Goal: Information Seeking & Learning: Learn about a topic

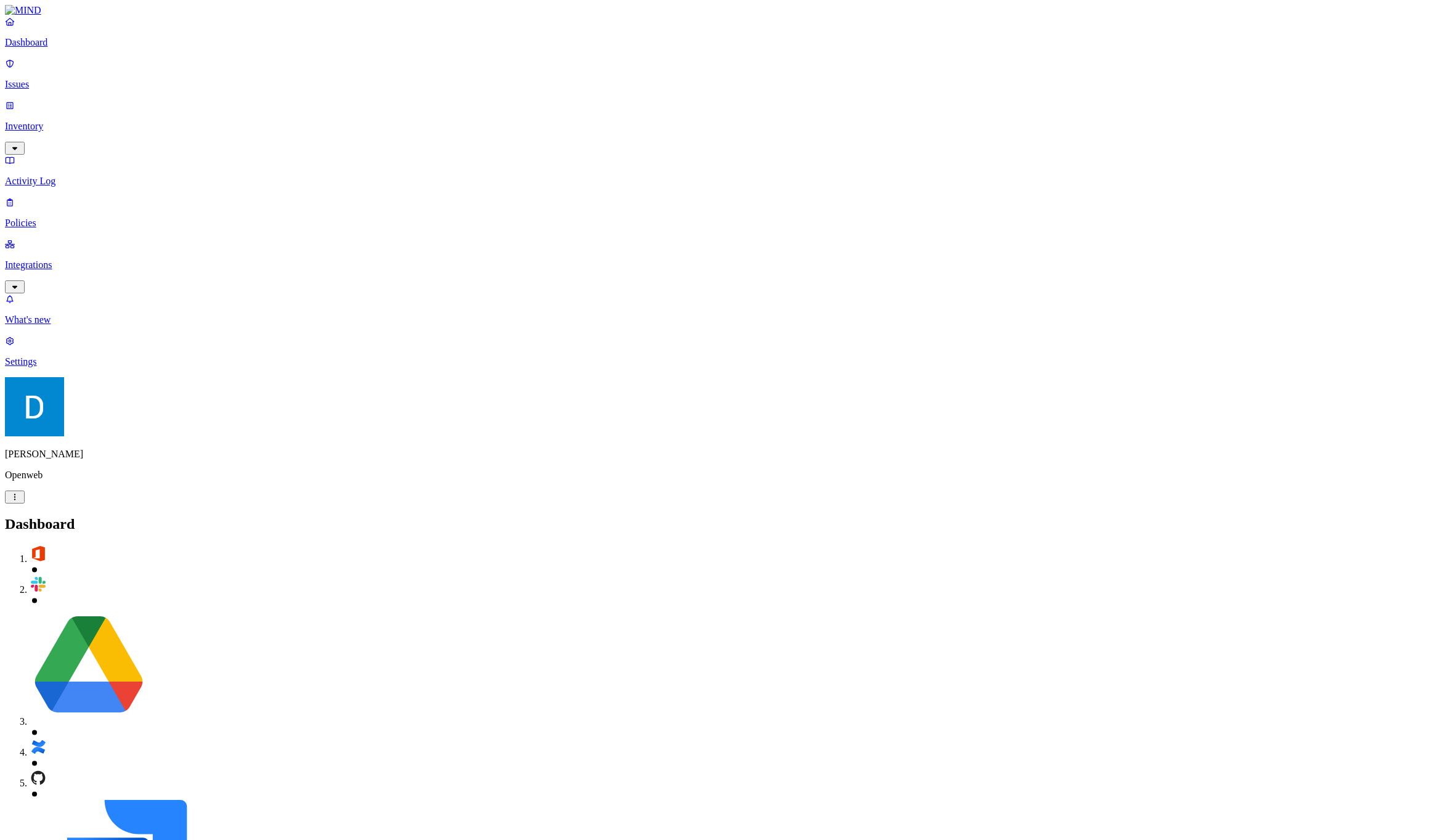
click at [74, 196] on link "Policies" at bounding box center [715, 212] width 1421 height 32
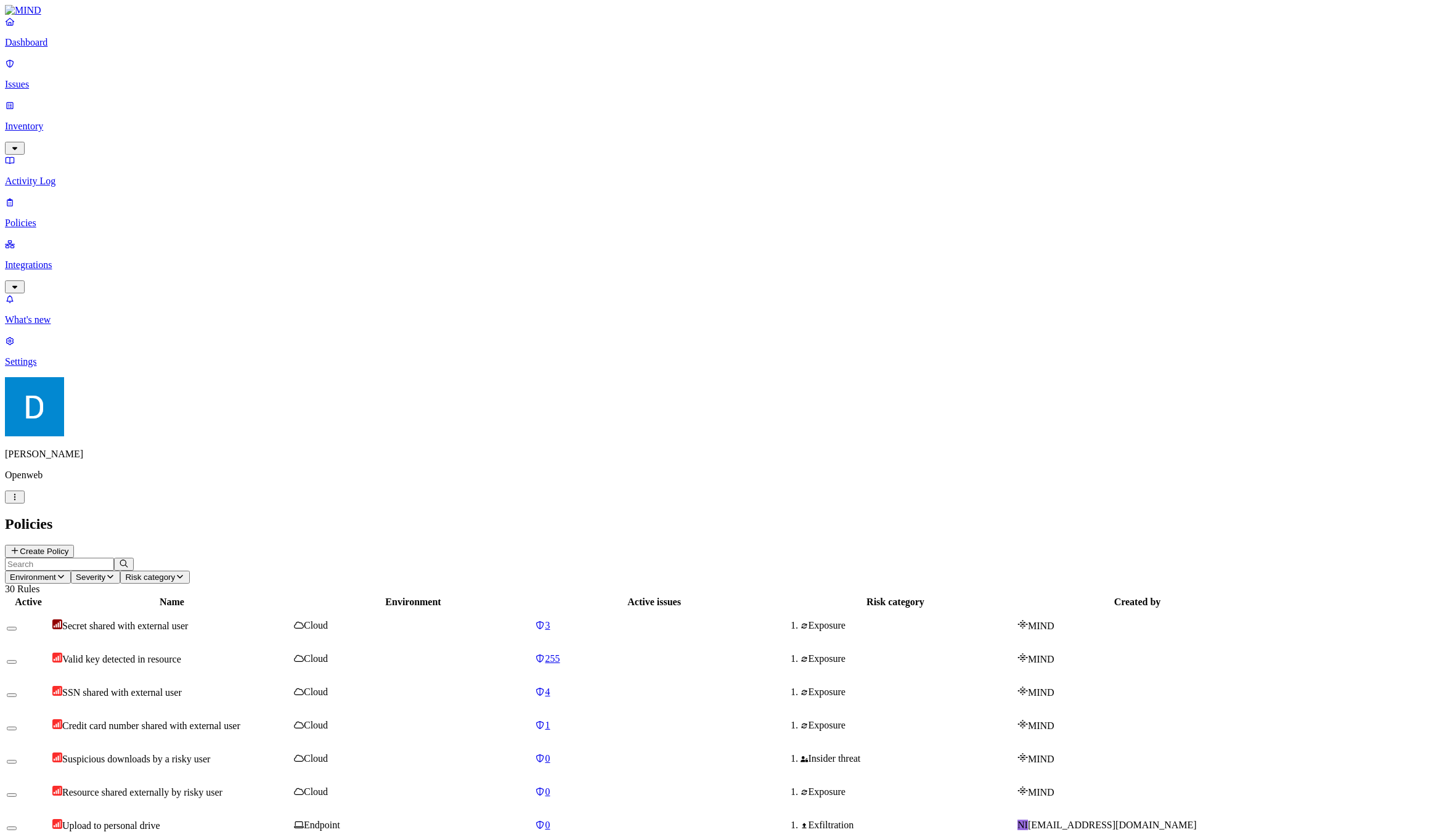
click at [74, 544] on button "Create Policy" at bounding box center [39, 551] width 69 height 13
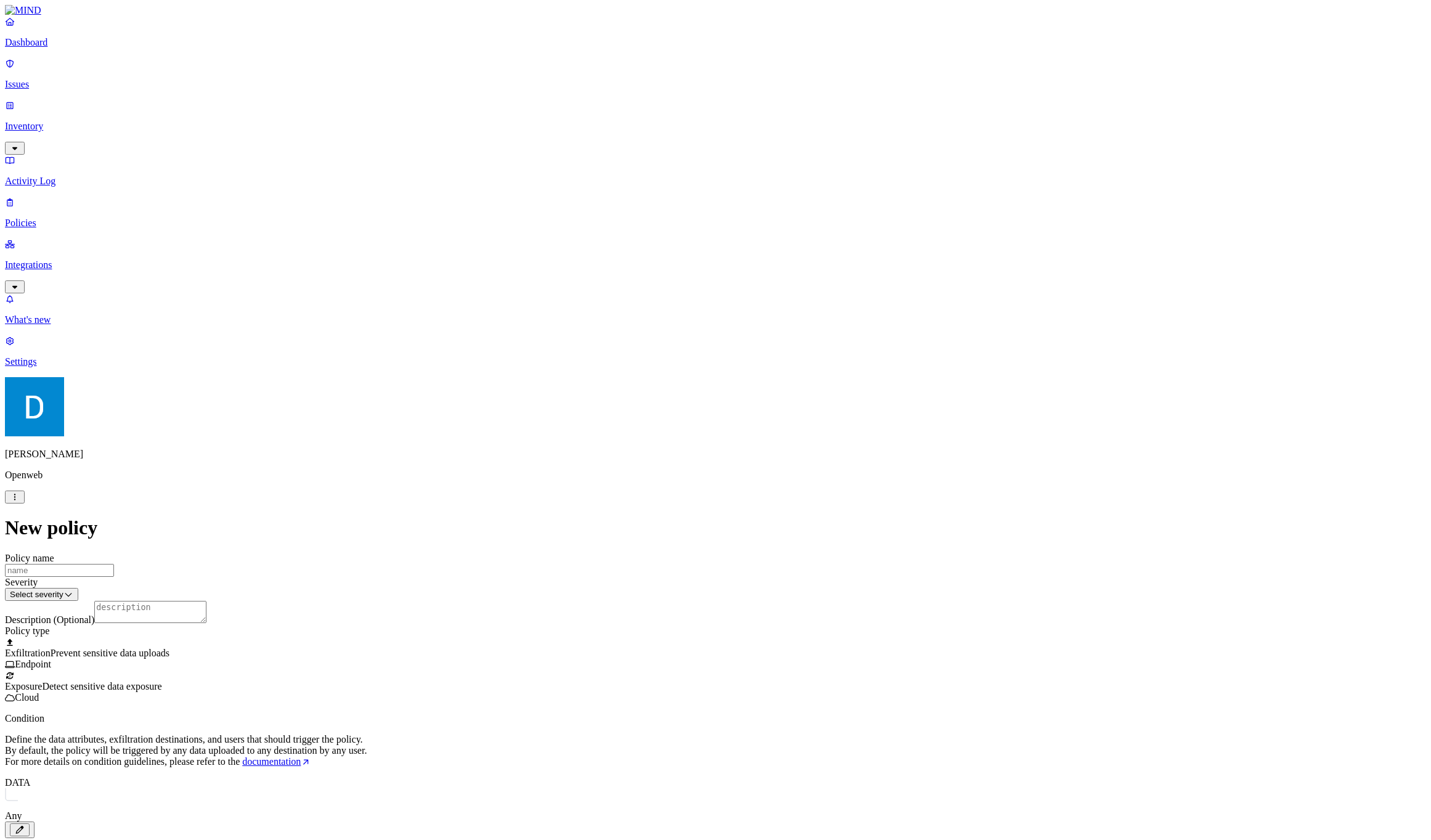
scroll to position [155, 0]
click at [24, 826] on icon "button" at bounding box center [20, 829] width 10 height 8
click at [641, 424] on label "Data type" at bounding box center [633, 423] width 19 height 22
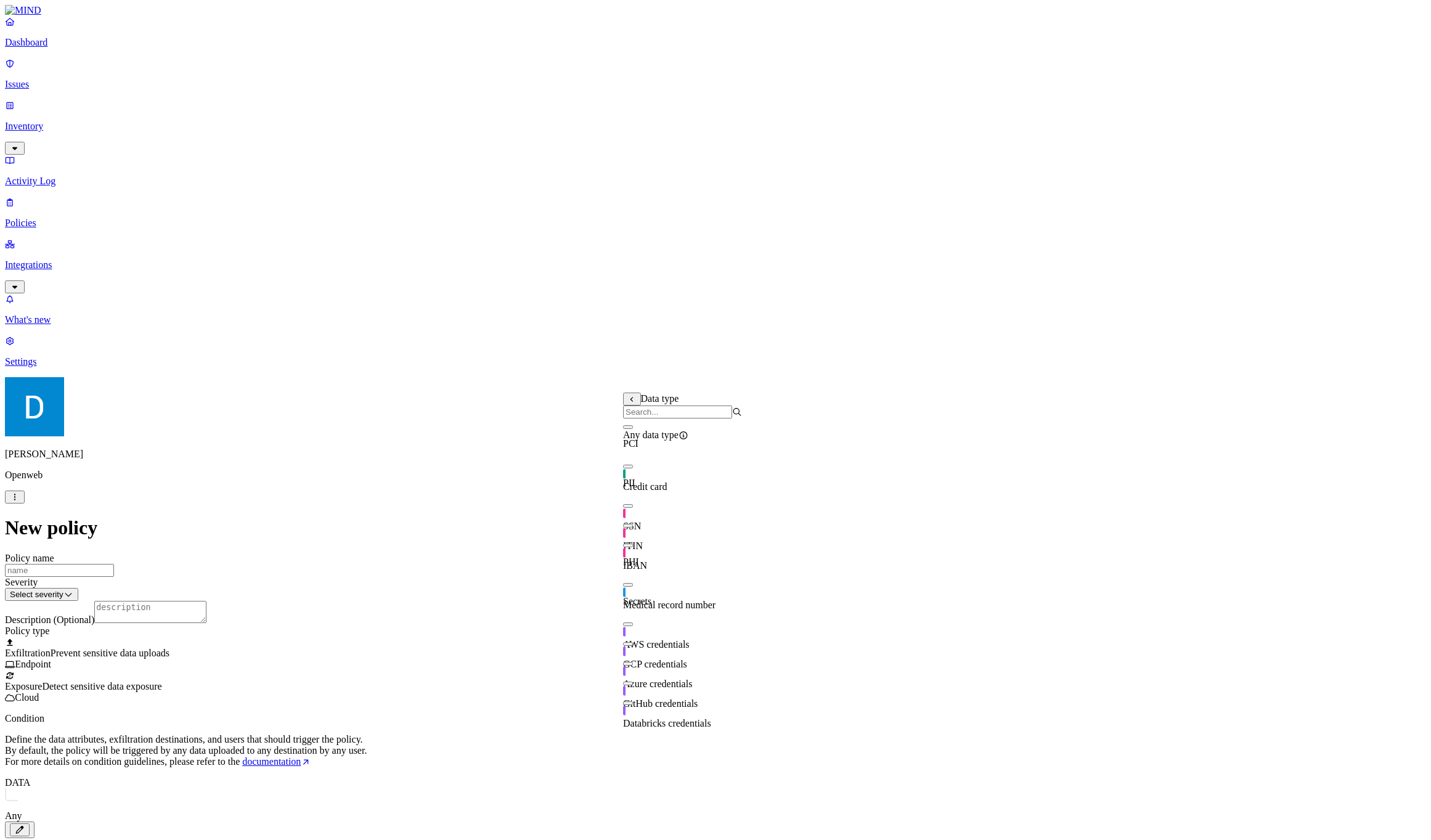
click at [668, 482] on span "Credit card" at bounding box center [645, 486] width 44 height 11
click at [720, 392] on div "Data type Any data type PCI Credit card PII SSN ITIN IBAN PHI Medical record nu…" at bounding box center [683, 602] width 119 height 420
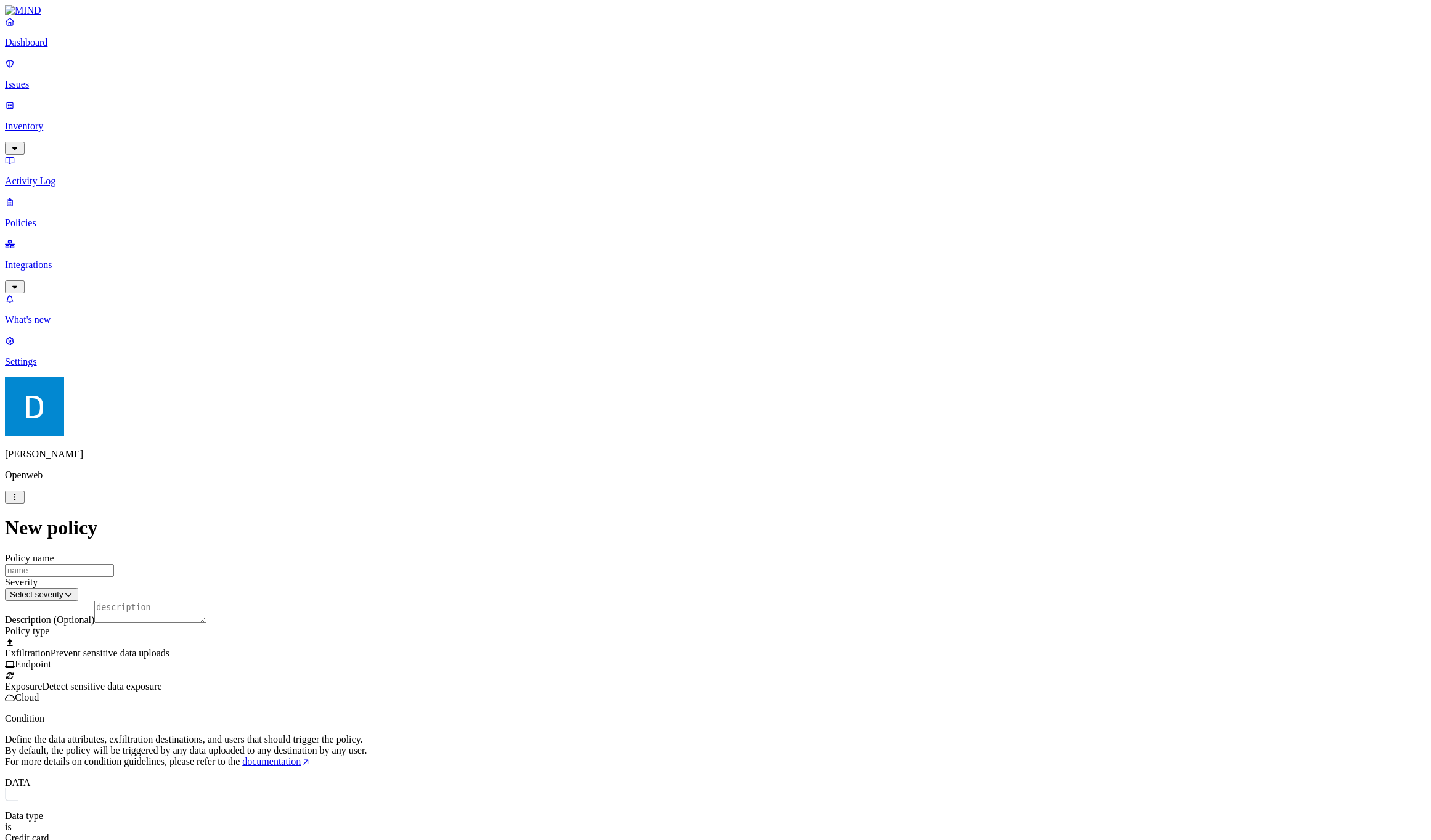
click at [678, 493] on label "Account type" at bounding box center [661, 494] width 33 height 22
click at [653, 454] on icon at bounding box center [654, 451] width 3 height 5
click at [677, 481] on label "Web Domain" at bounding box center [661, 474] width 32 height 22
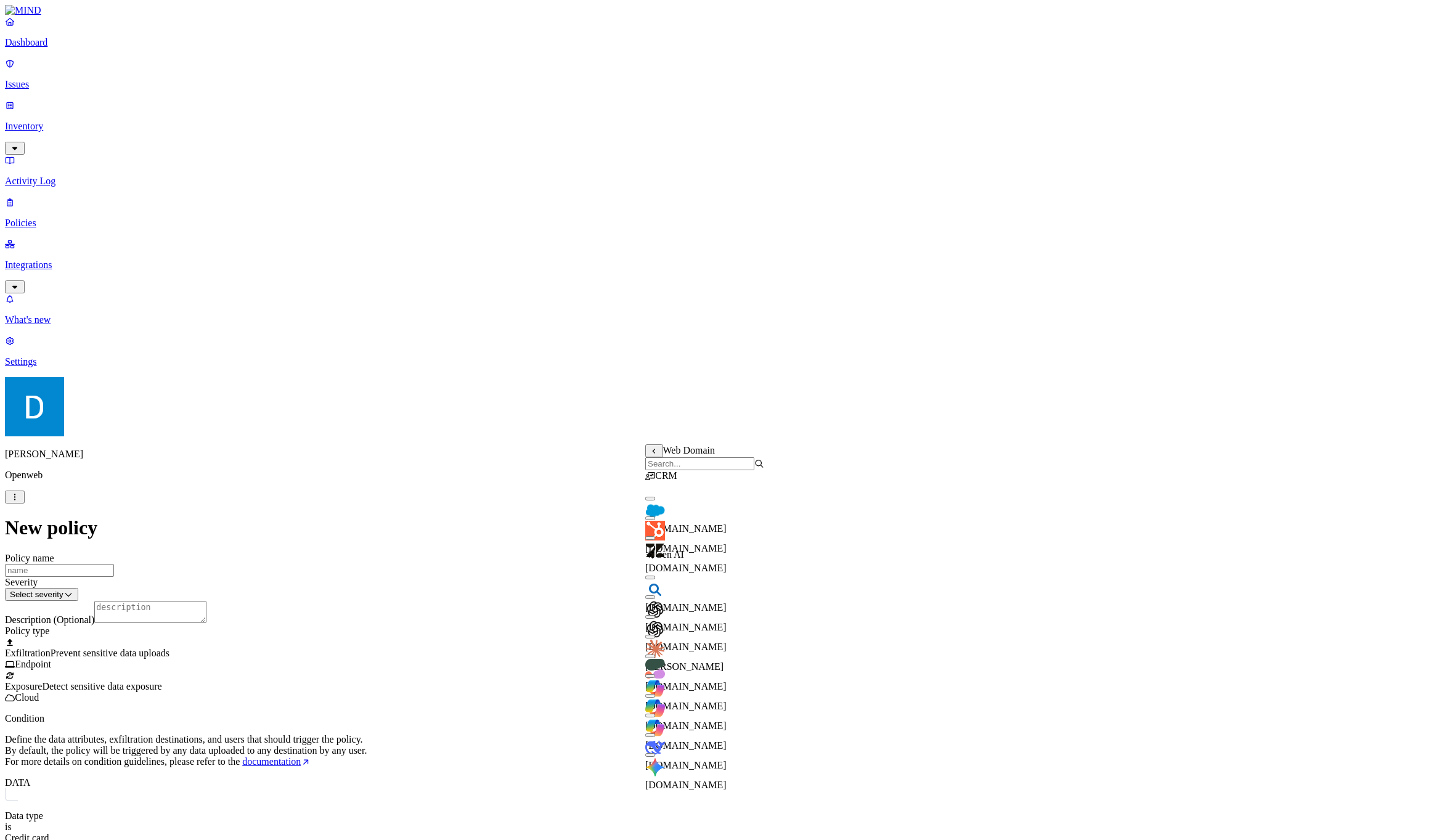
scroll to position [0, 0]
click at [658, 453] on icon at bounding box center [654, 451] width 8 height 6
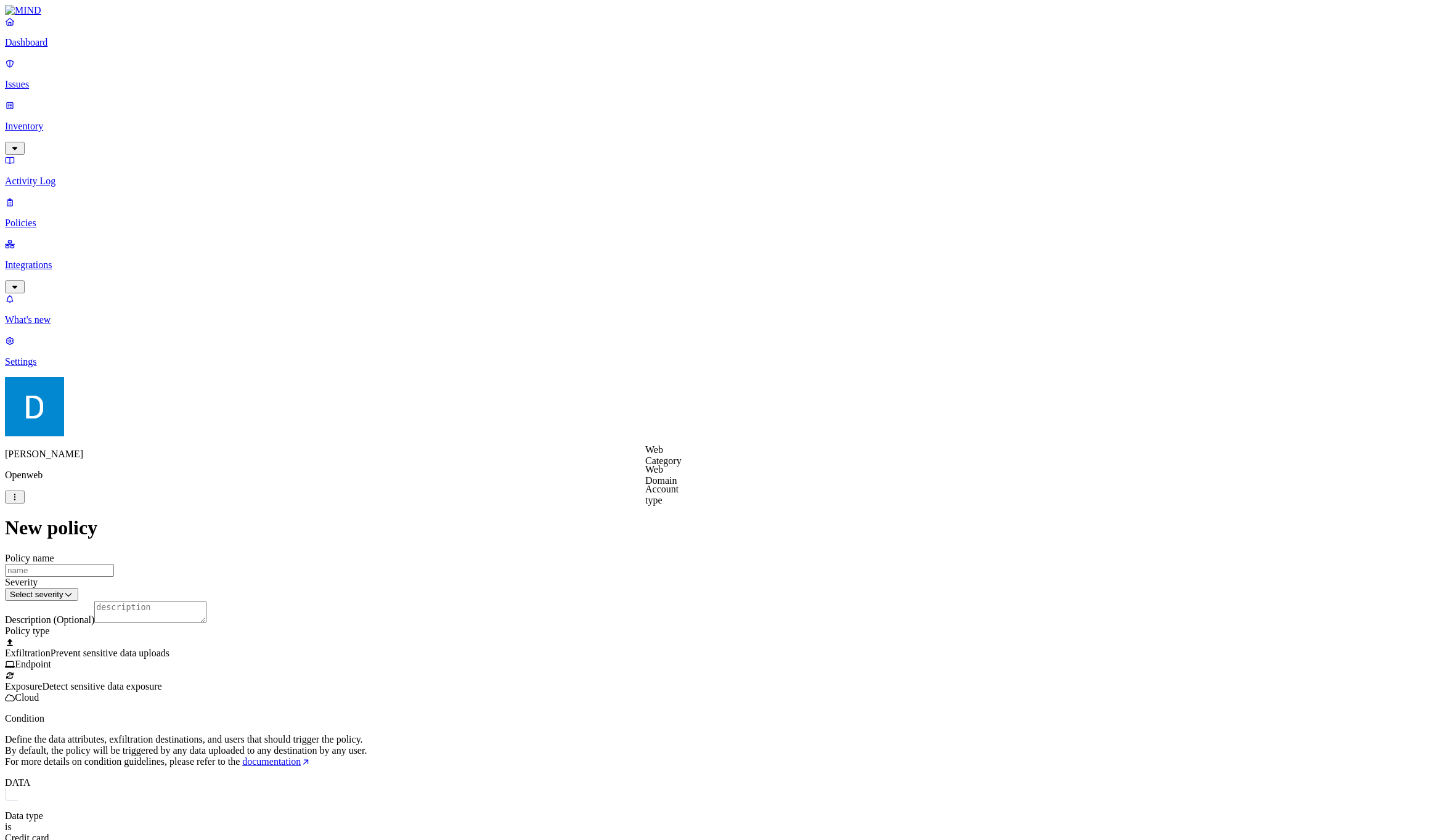
click at [686, 734] on p "Define the data attributes, exfiltration destinations, and users that should tr…" at bounding box center [715, 750] width 1421 height 33
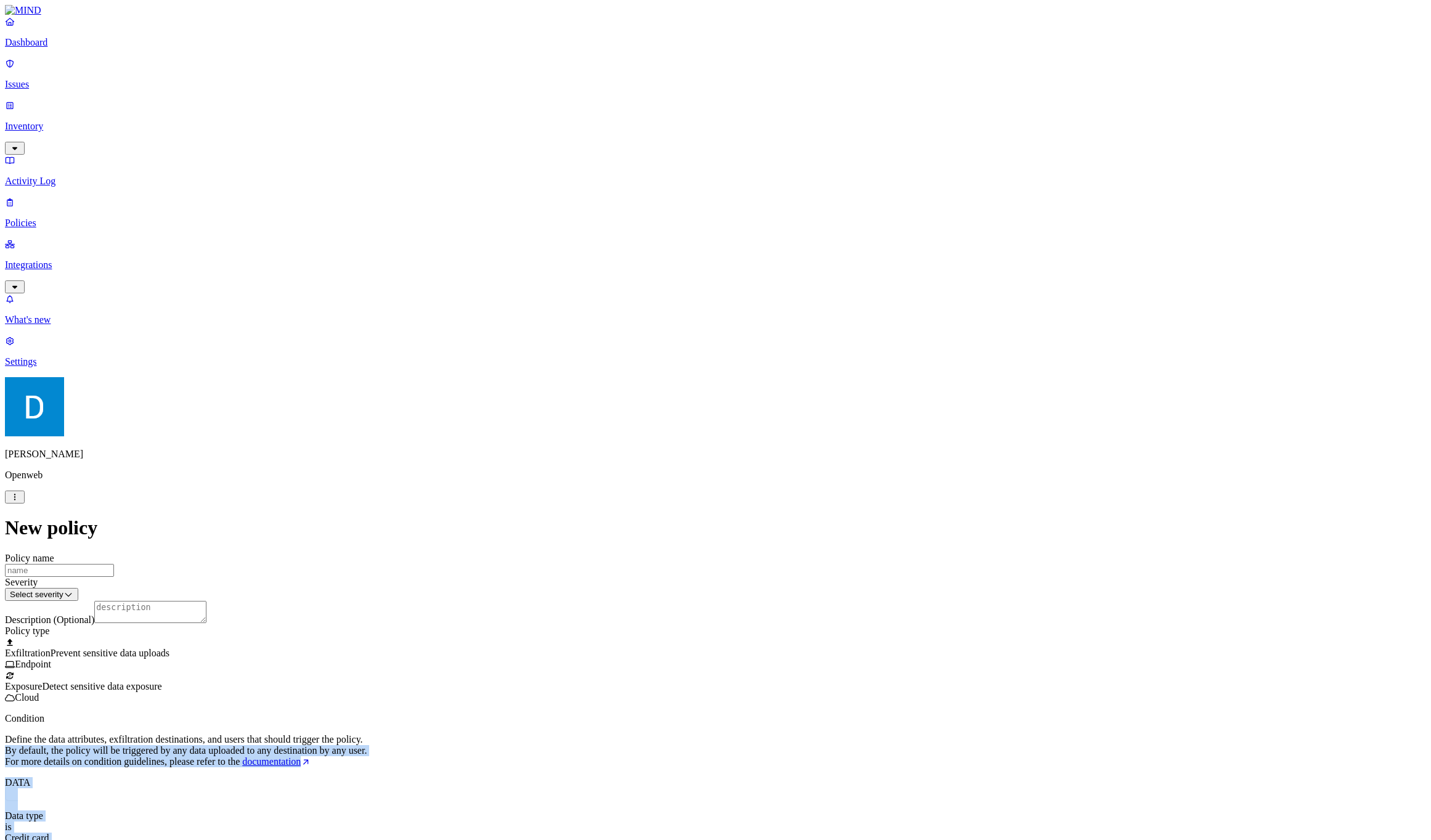
drag, startPoint x: 686, startPoint y: 322, endPoint x: 931, endPoint y: 504, distance: 305.2
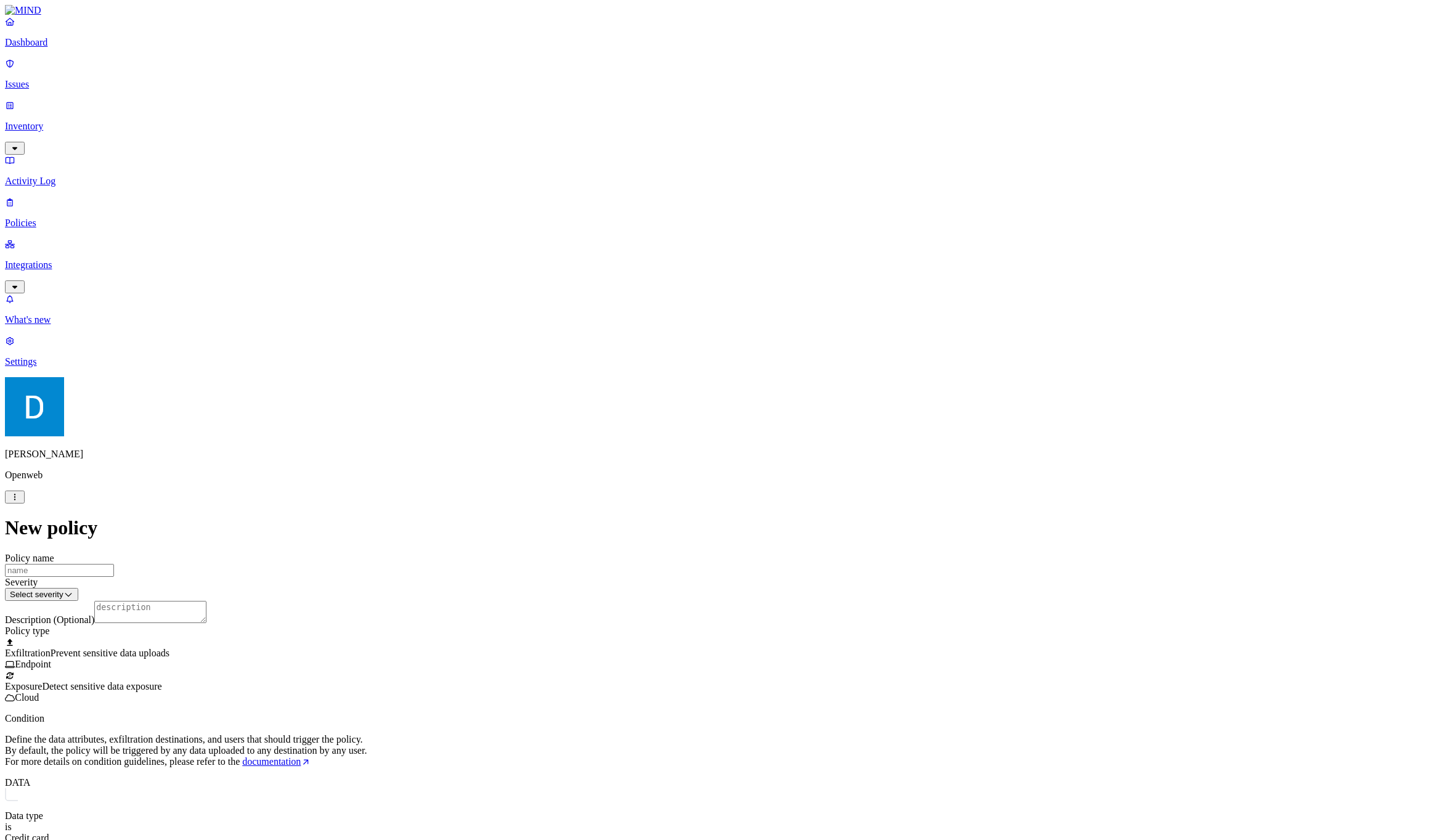
drag, startPoint x: 931, startPoint y: 504, endPoint x: 659, endPoint y: 332, distance: 321.8
click at [659, 734] on p "Define the data attributes, exfiltration destinations, and users that should tr…" at bounding box center [715, 750] width 1421 height 33
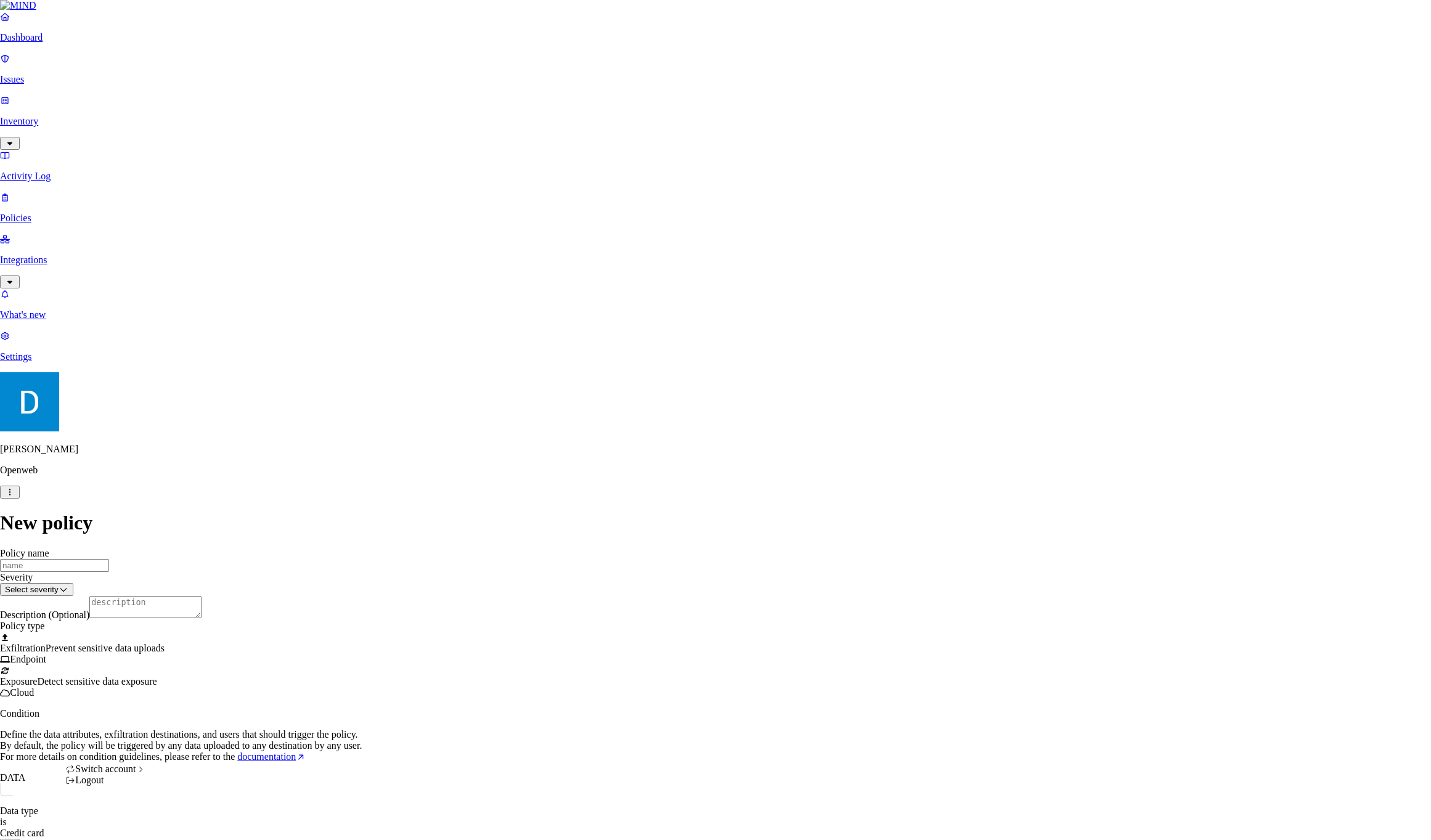
click at [118, 822] on html "Dashboard Issues Inventory Activity Log Policies Integrations What's new 1 Sett…" at bounding box center [715, 626] width 1431 height 1252
click at [203, 679] on div "ACME" at bounding box center [217, 679] width 101 height 11
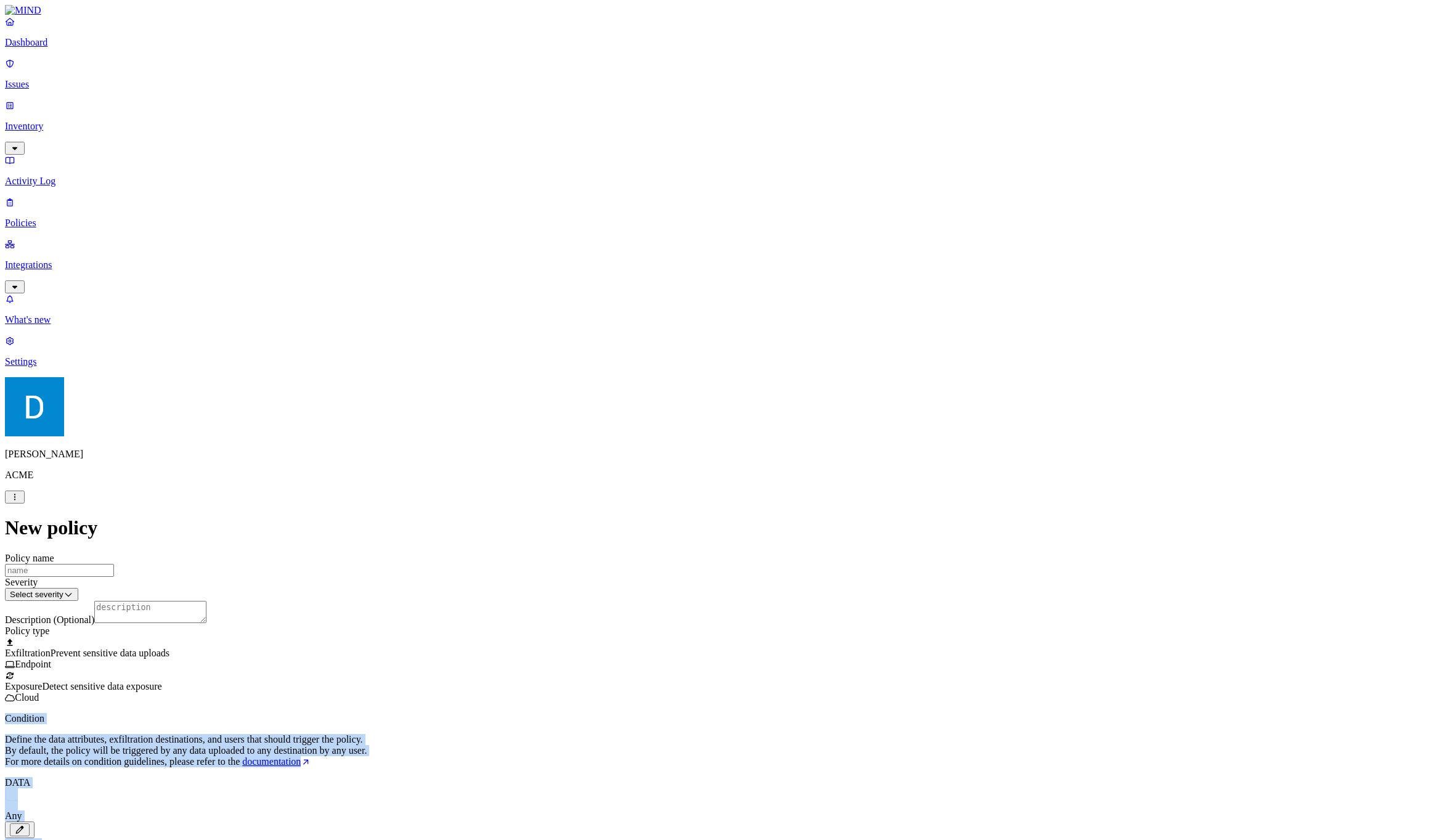
drag, startPoint x: 774, startPoint y: 712, endPoint x: 547, endPoint y: 437, distance: 356.6
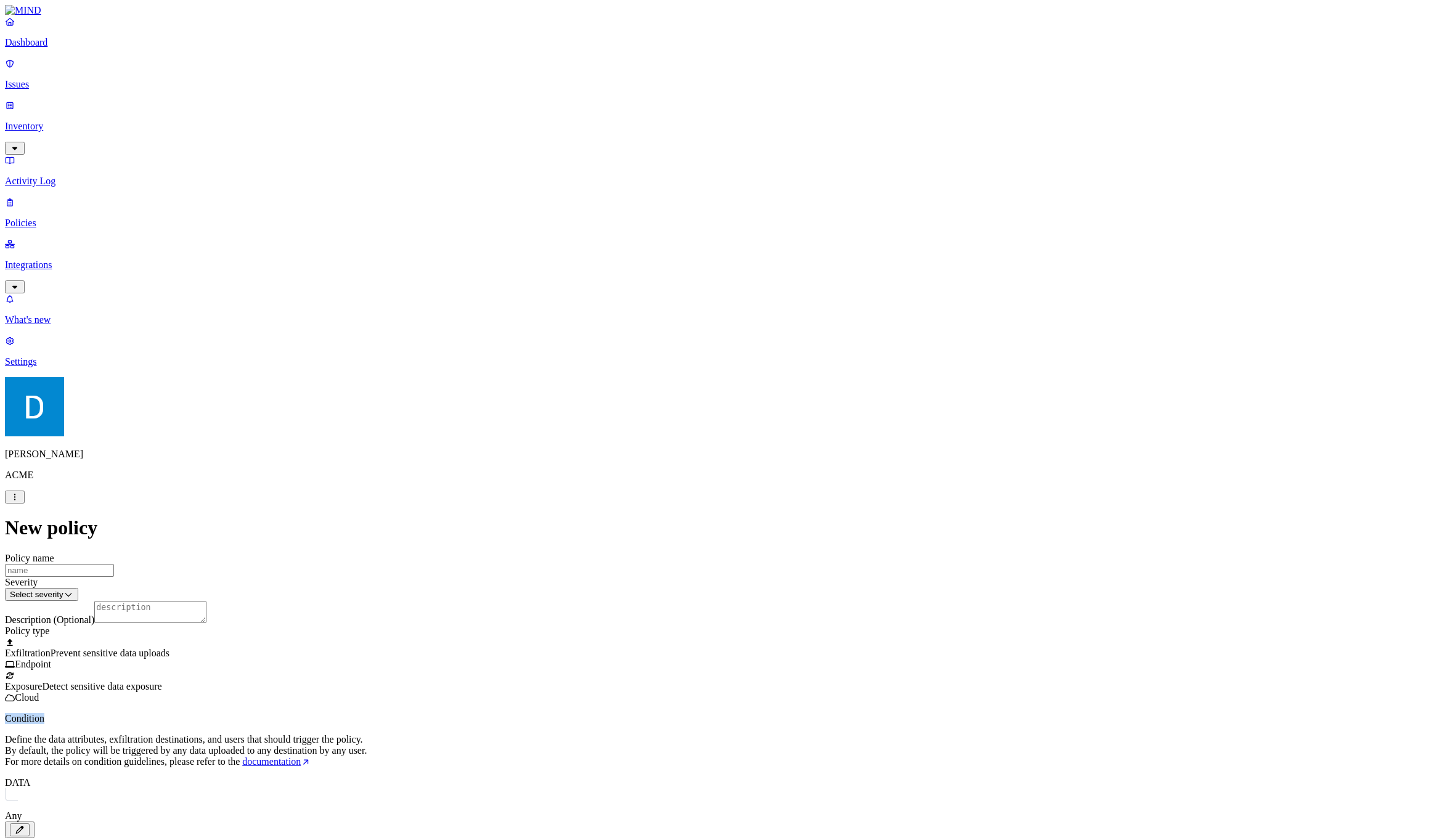
drag, startPoint x: 547, startPoint y: 437, endPoint x: 529, endPoint y: 477, distance: 43.9
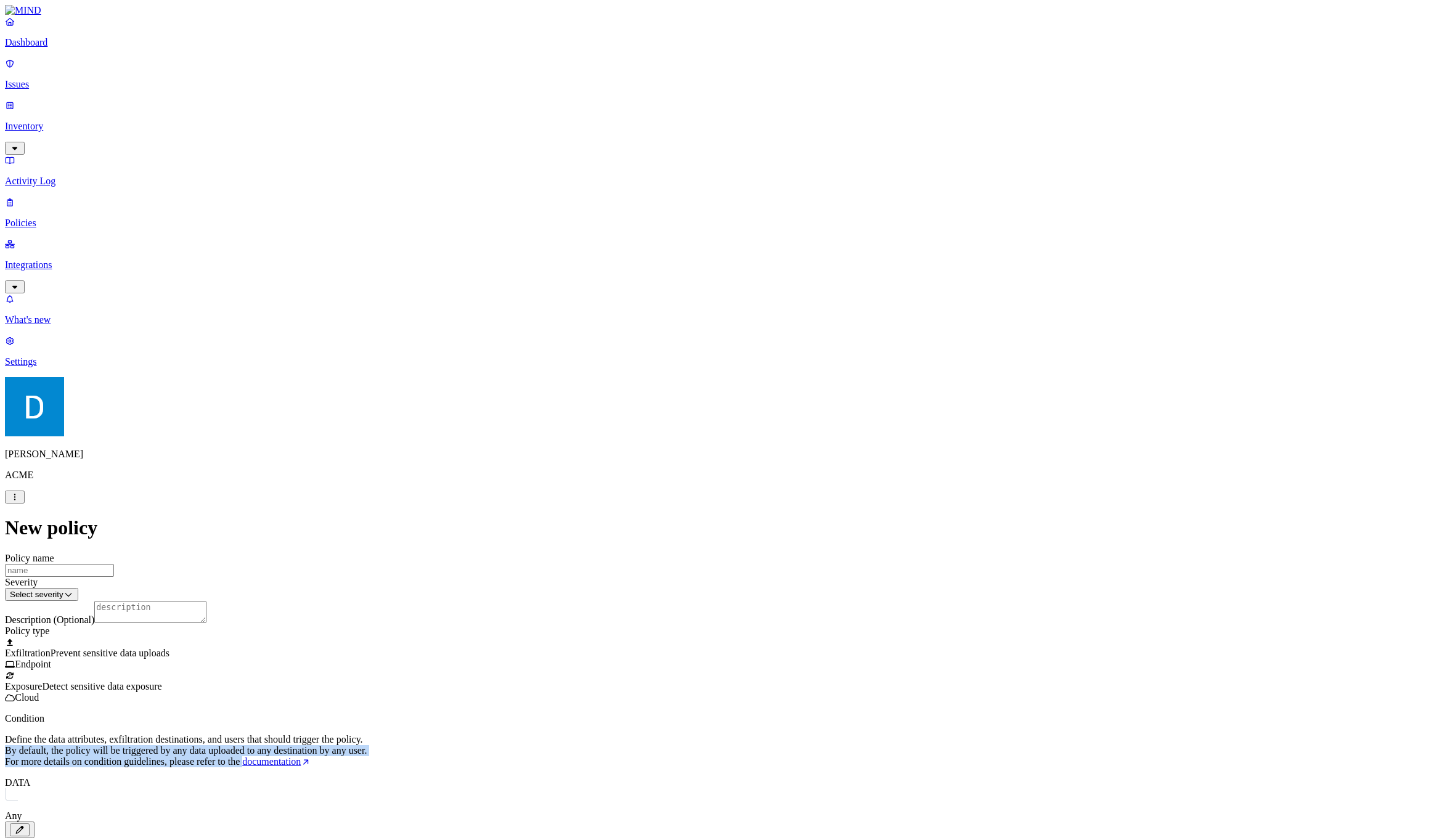
drag, startPoint x: 529, startPoint y: 477, endPoint x: 526, endPoint y: 483, distance: 6.7
drag, startPoint x: 526, startPoint y: 483, endPoint x: 538, endPoint y: 438, distance: 46.6
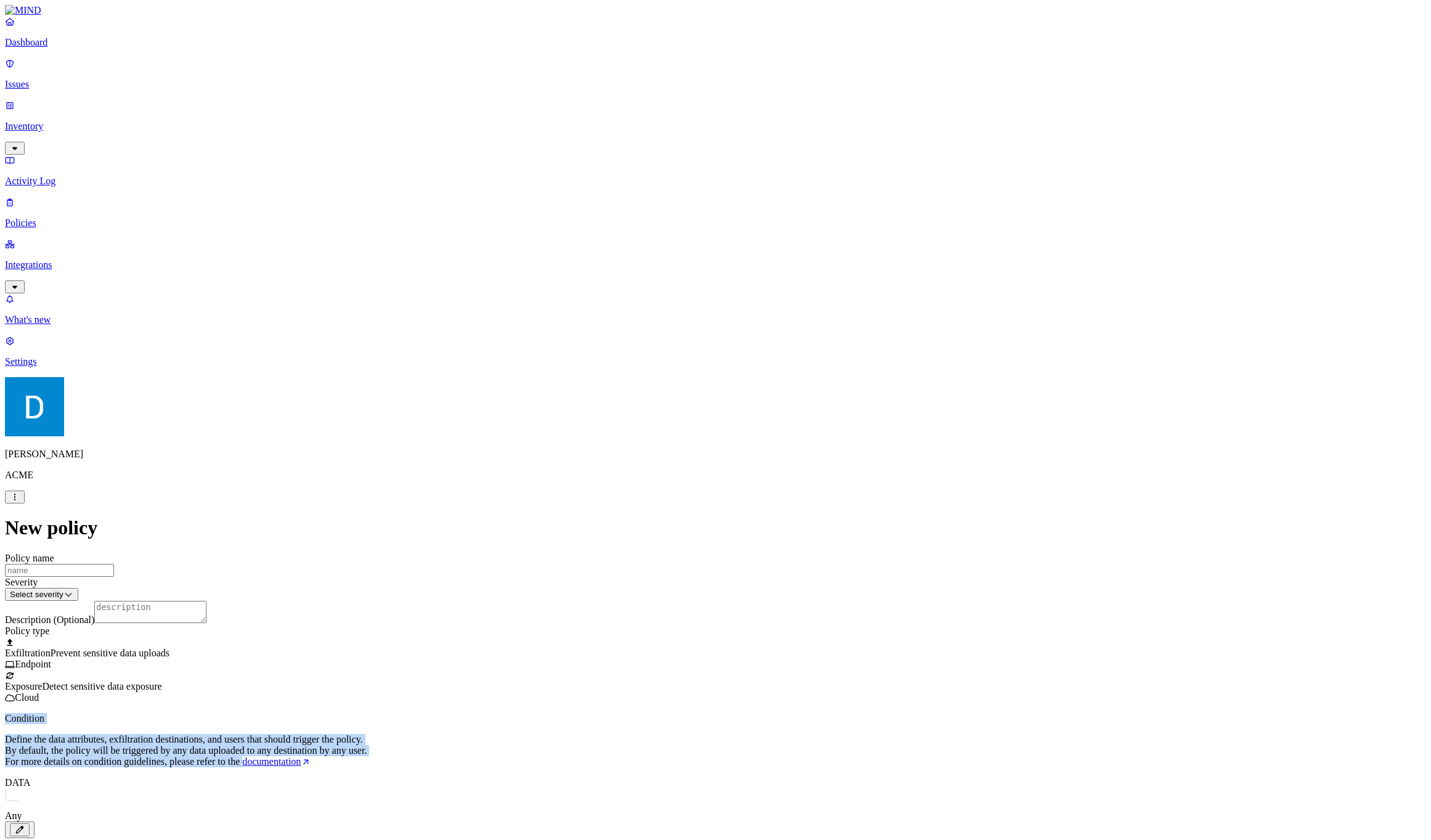
drag, startPoint x: 538, startPoint y: 438, endPoint x: 526, endPoint y: 487, distance: 50.4
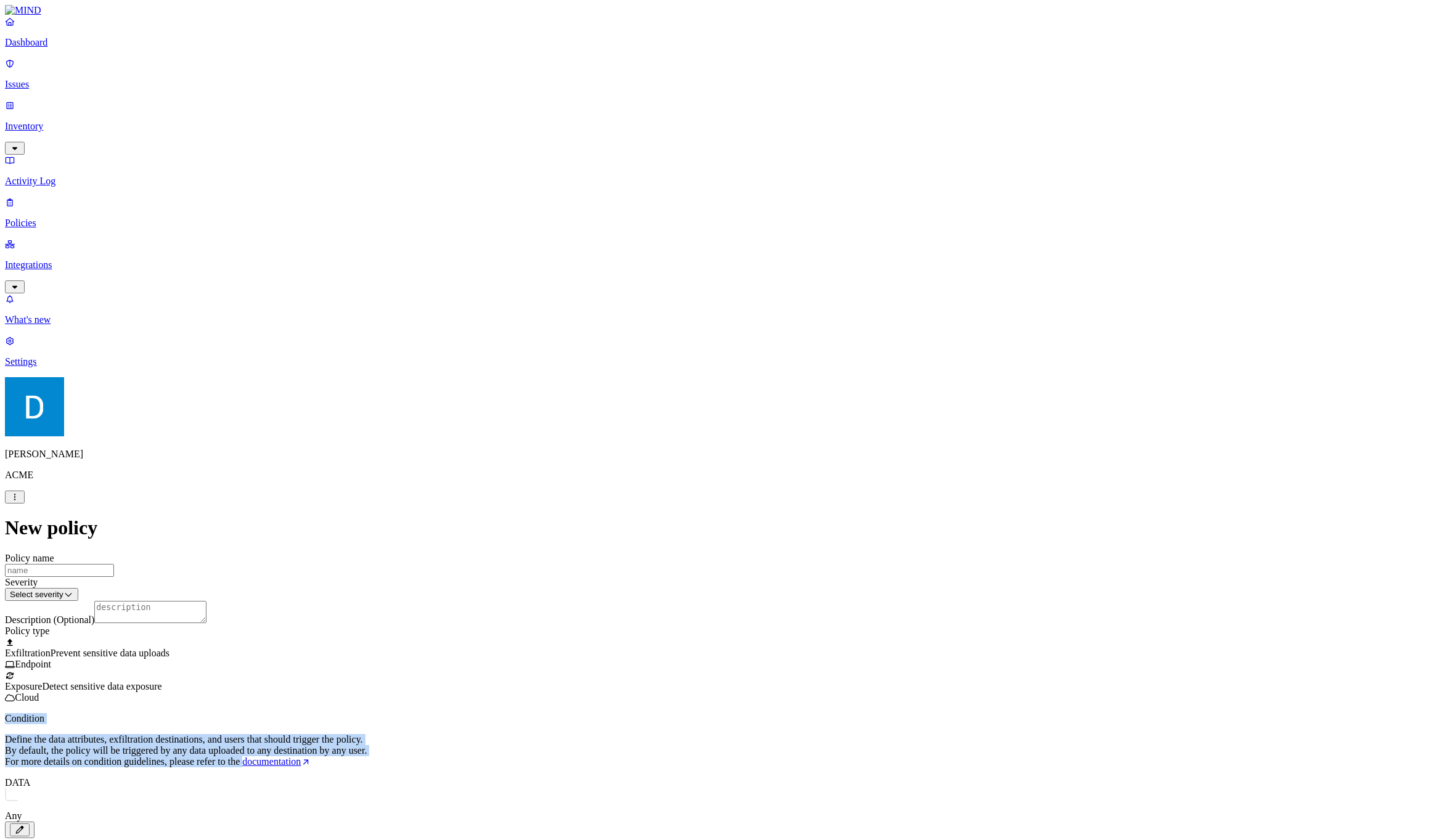
drag, startPoint x: 526, startPoint y: 487, endPoint x: 535, endPoint y: 432, distance: 55.7
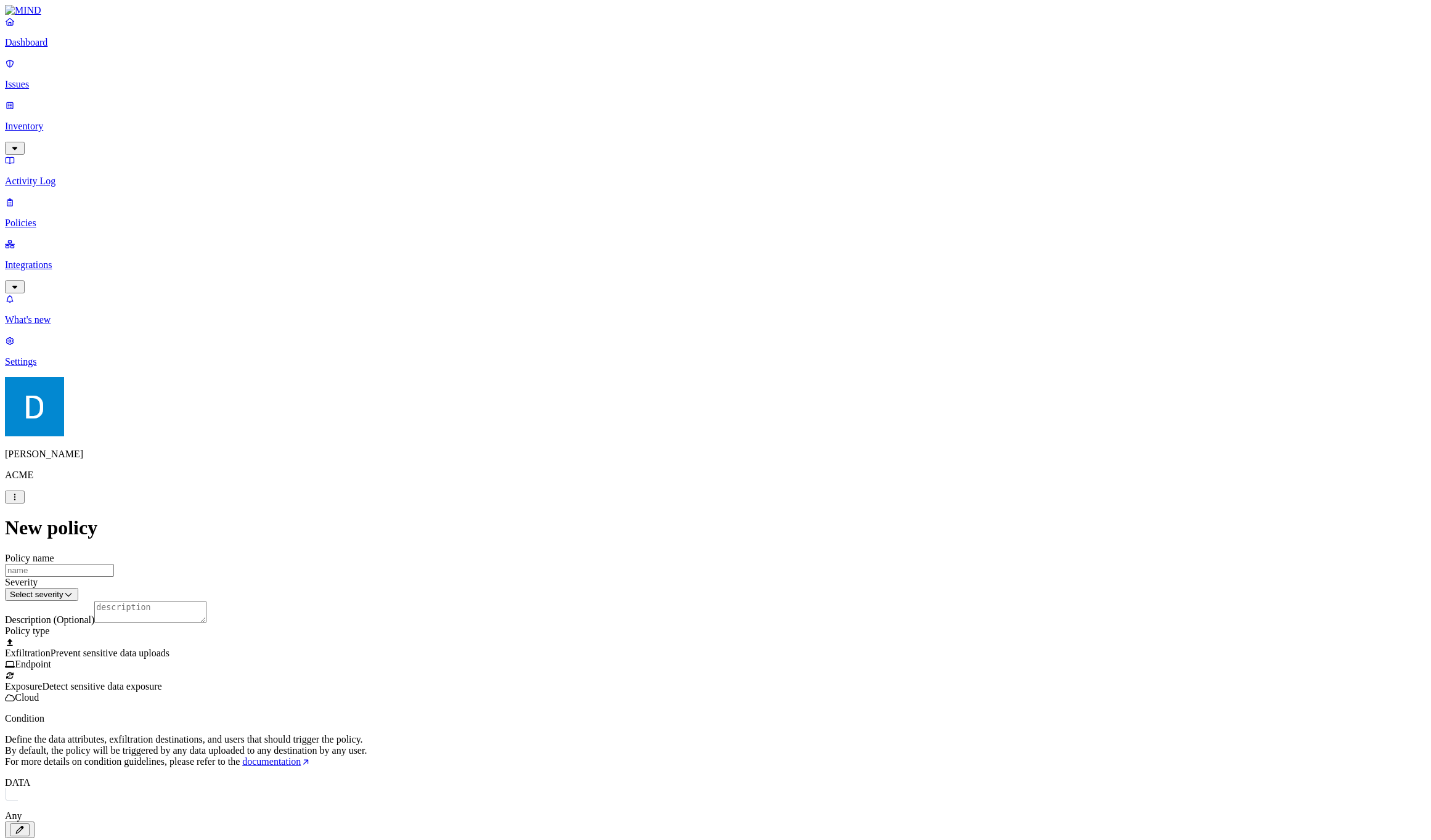
click at [588, 713] on p "Condition" at bounding box center [715, 719] width 1421 height 11
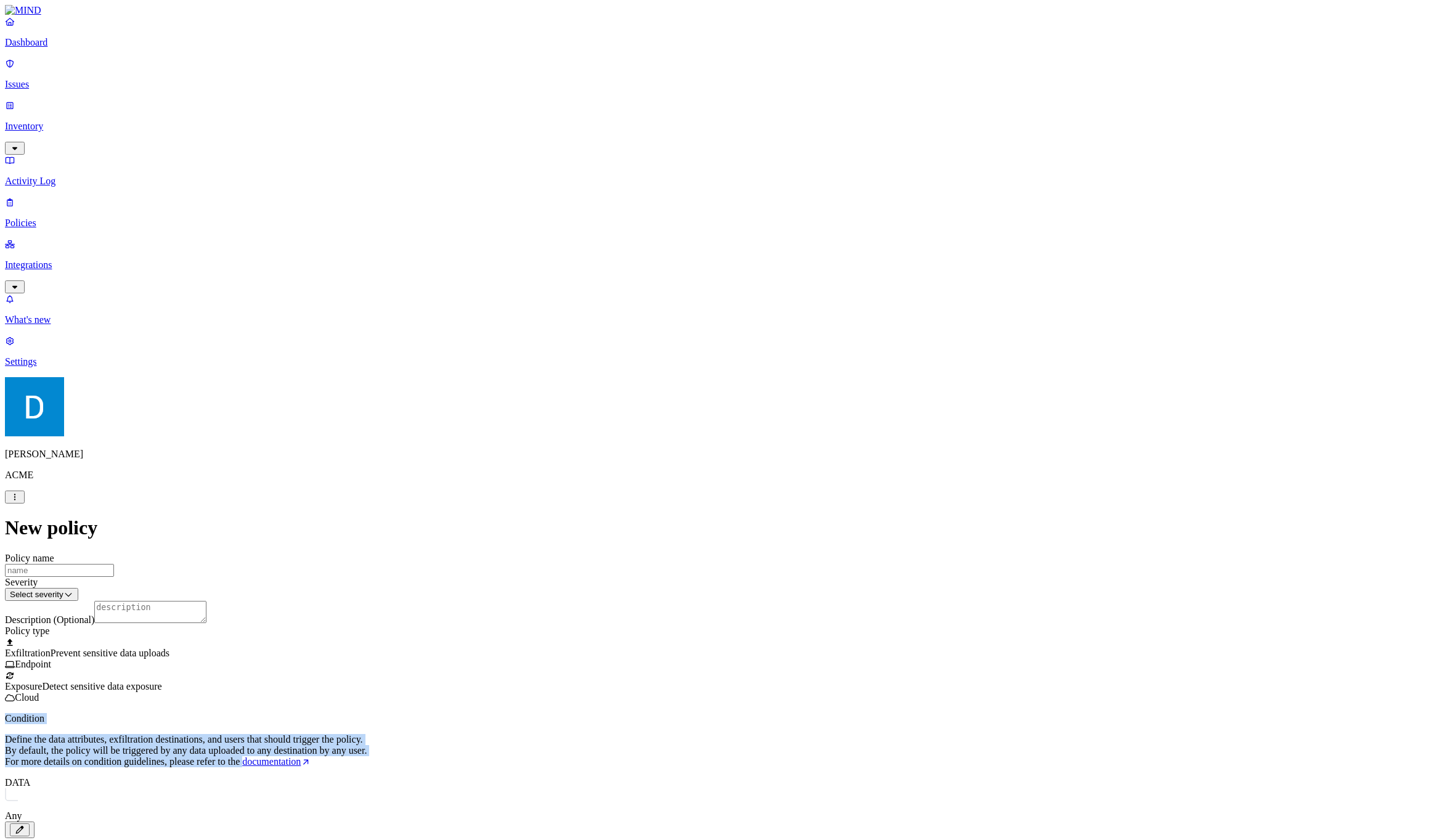
drag, startPoint x: 588, startPoint y: 446, endPoint x: 509, endPoint y: 491, distance: 90.9
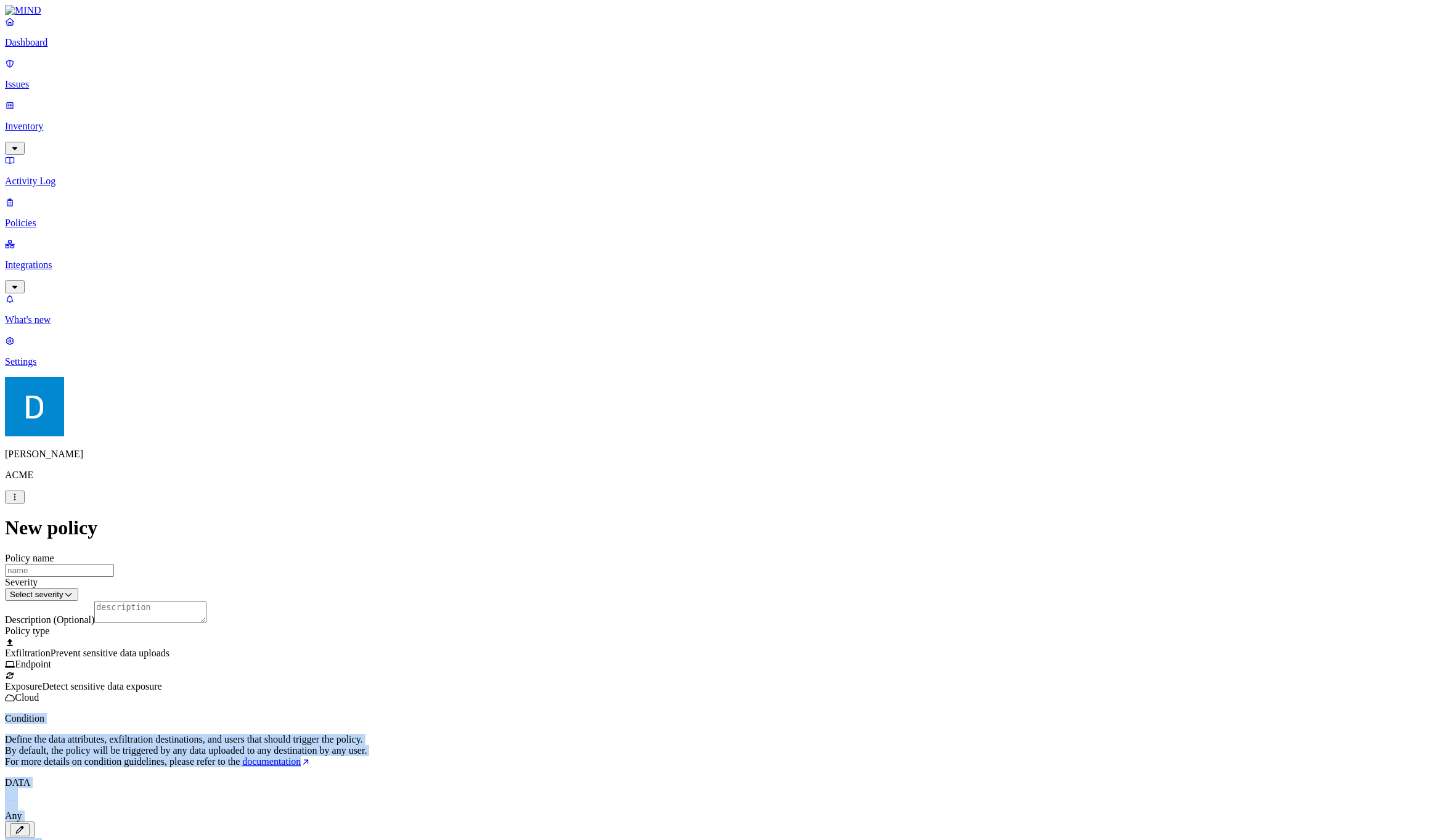
drag, startPoint x: 1029, startPoint y: 684, endPoint x: 505, endPoint y: 446, distance: 575.5
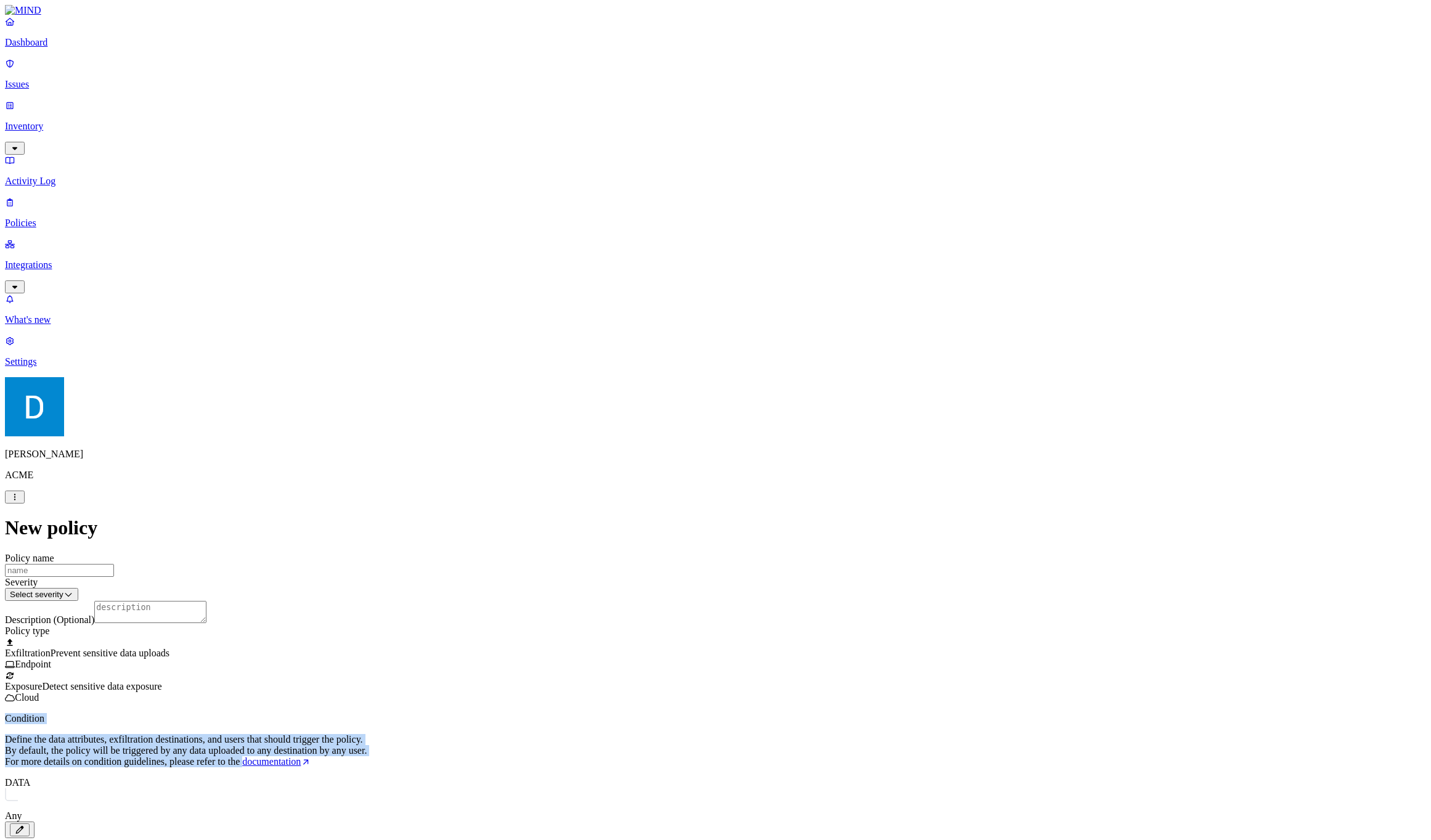
drag, startPoint x: 505, startPoint y: 446, endPoint x: 494, endPoint y: 491, distance: 46.3
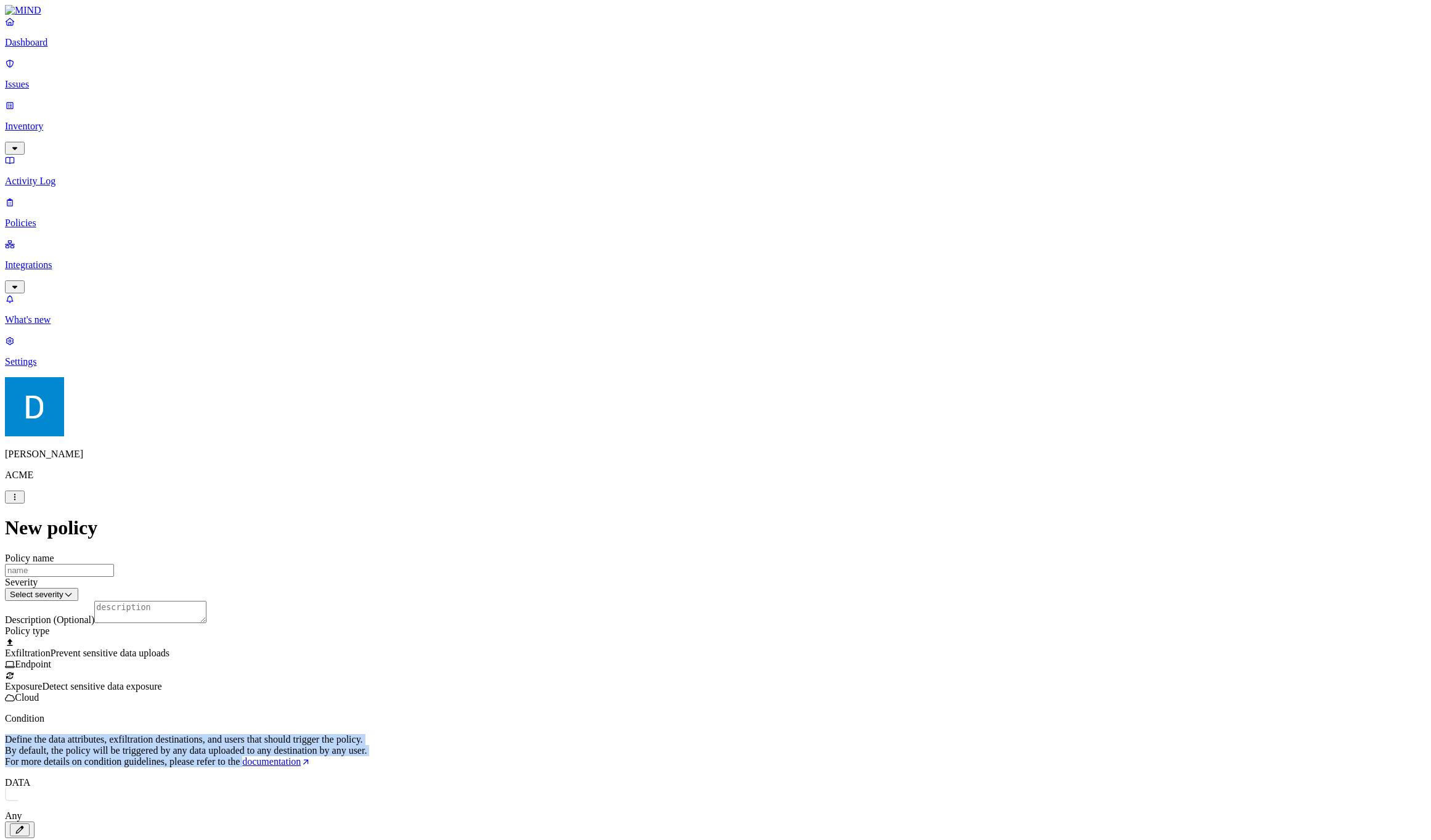
drag, startPoint x: 494, startPoint y: 491, endPoint x: 500, endPoint y: 468, distance: 23.8
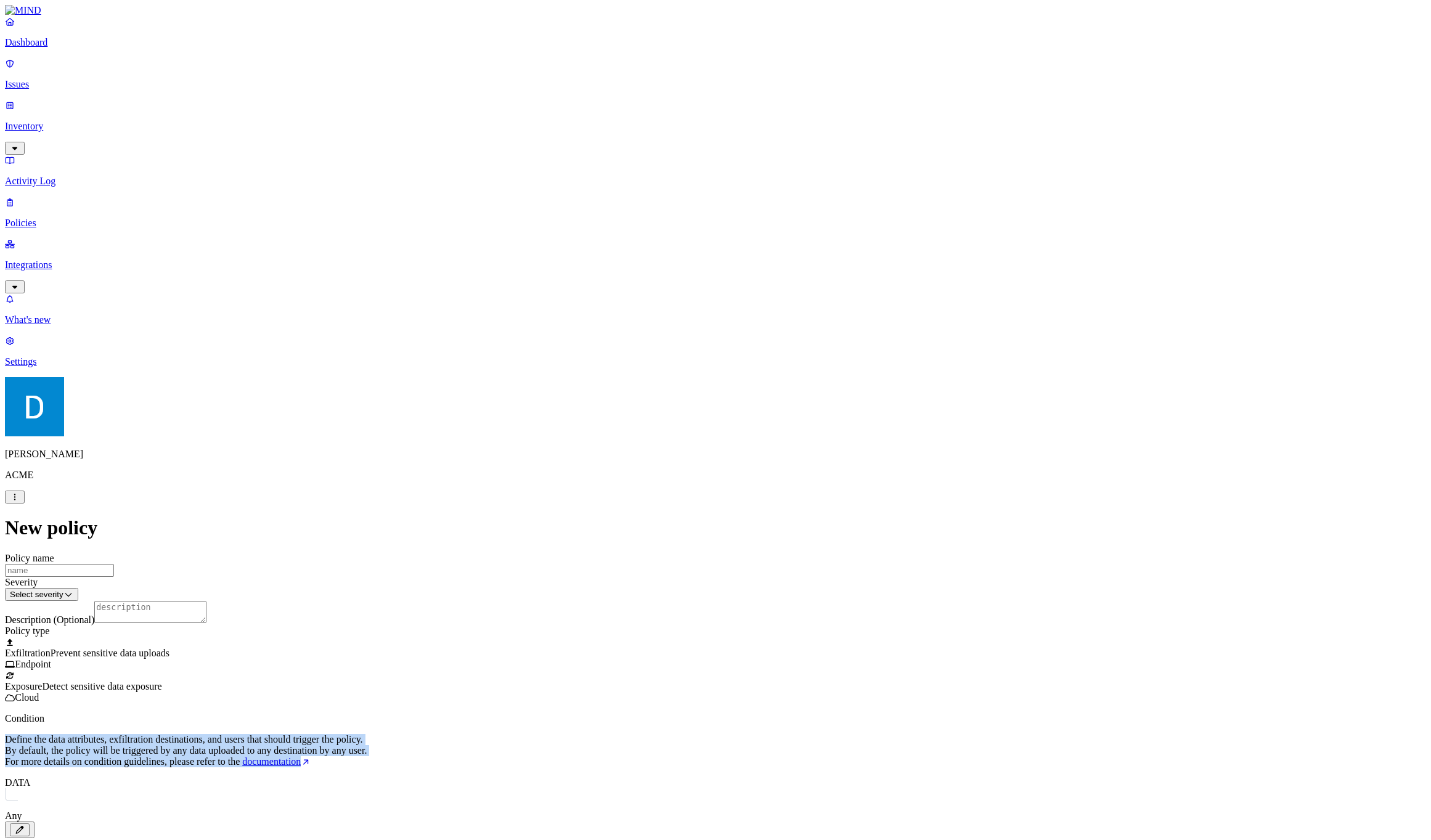
drag, startPoint x: 500, startPoint y: 468, endPoint x: 491, endPoint y: 497, distance: 30.4
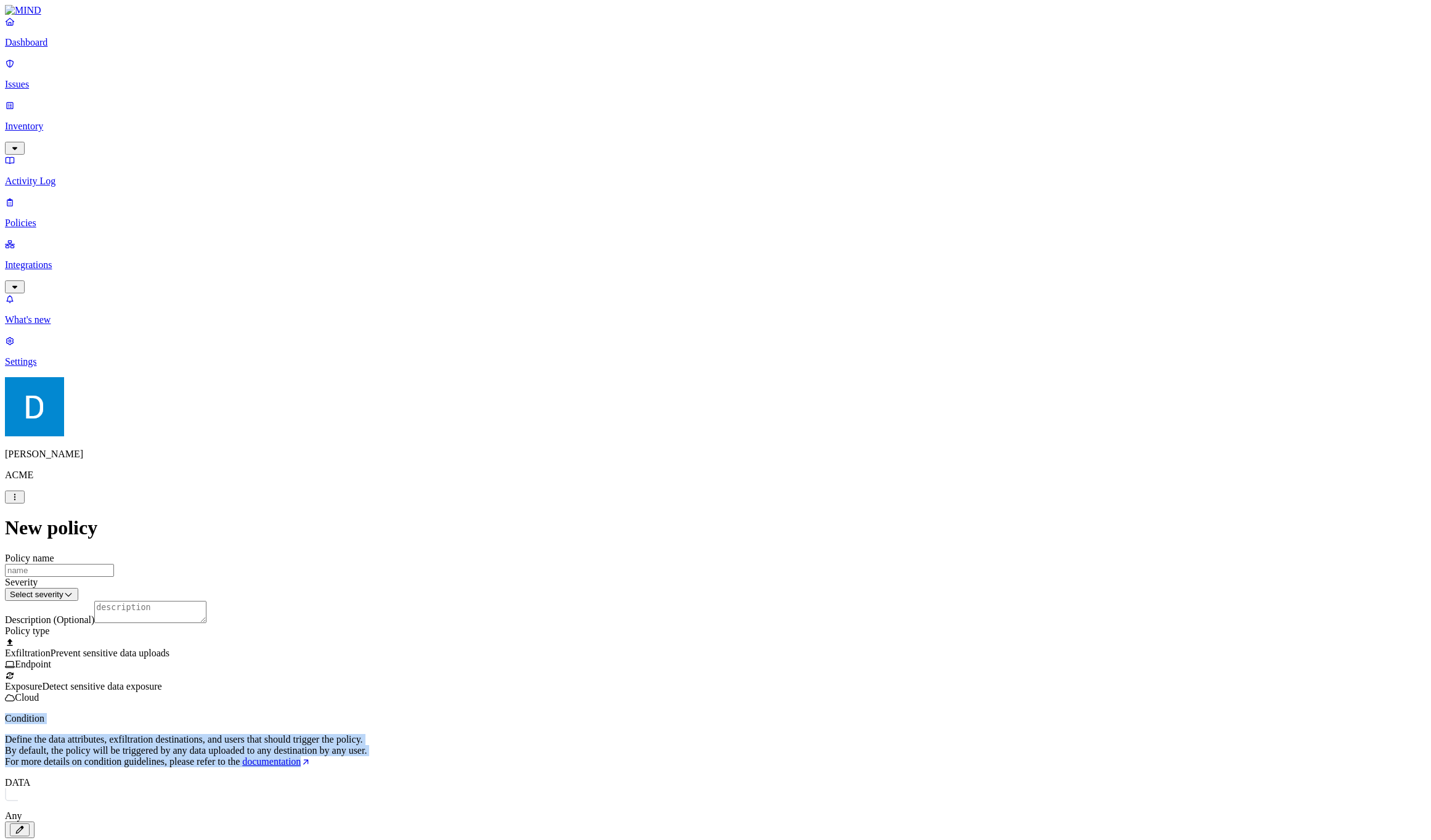
drag, startPoint x: 491, startPoint y: 497, endPoint x: 491, endPoint y: 448, distance: 49.0
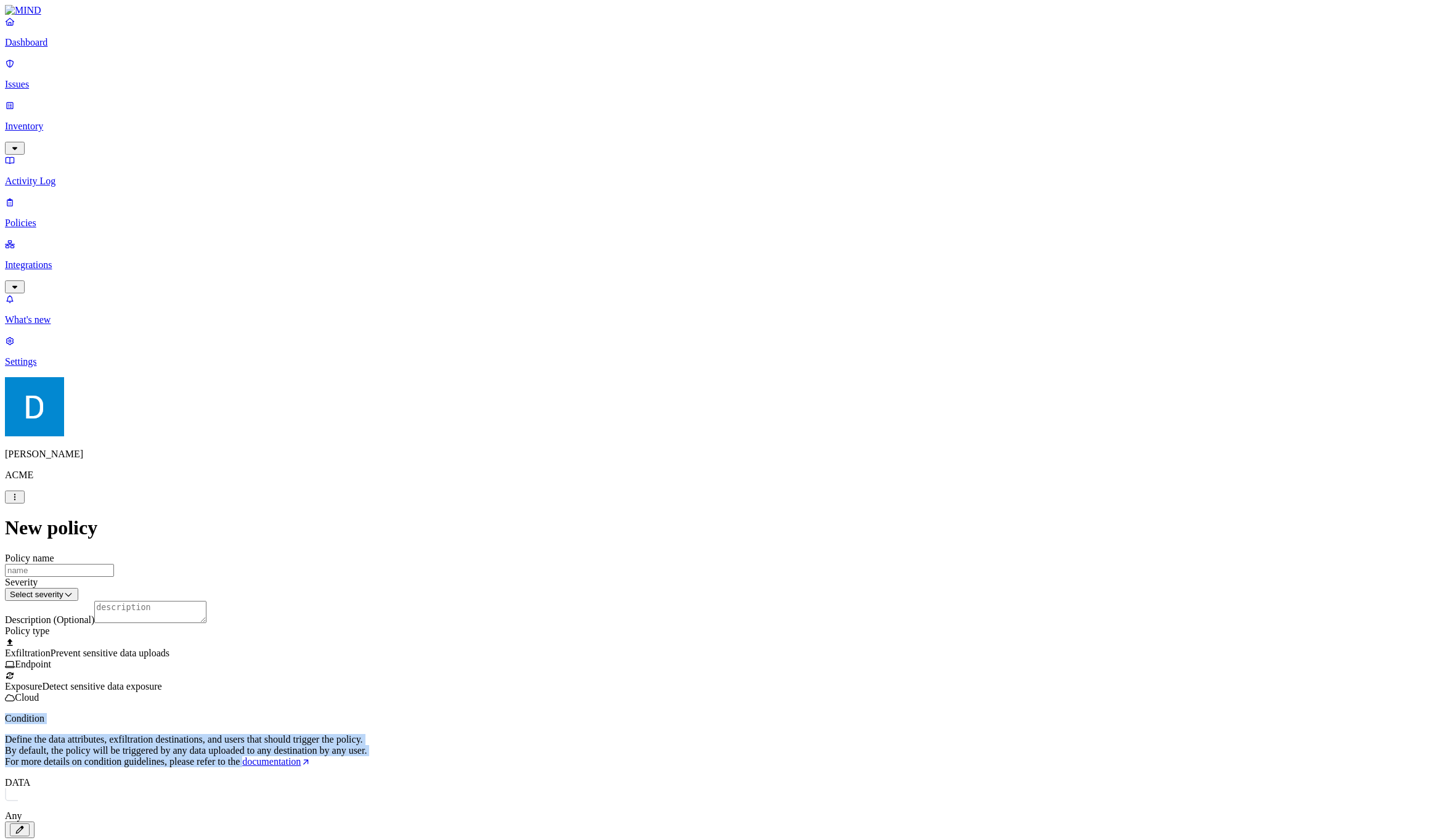
drag, startPoint x: 491, startPoint y: 448, endPoint x: 471, endPoint y: 486, distance: 42.9
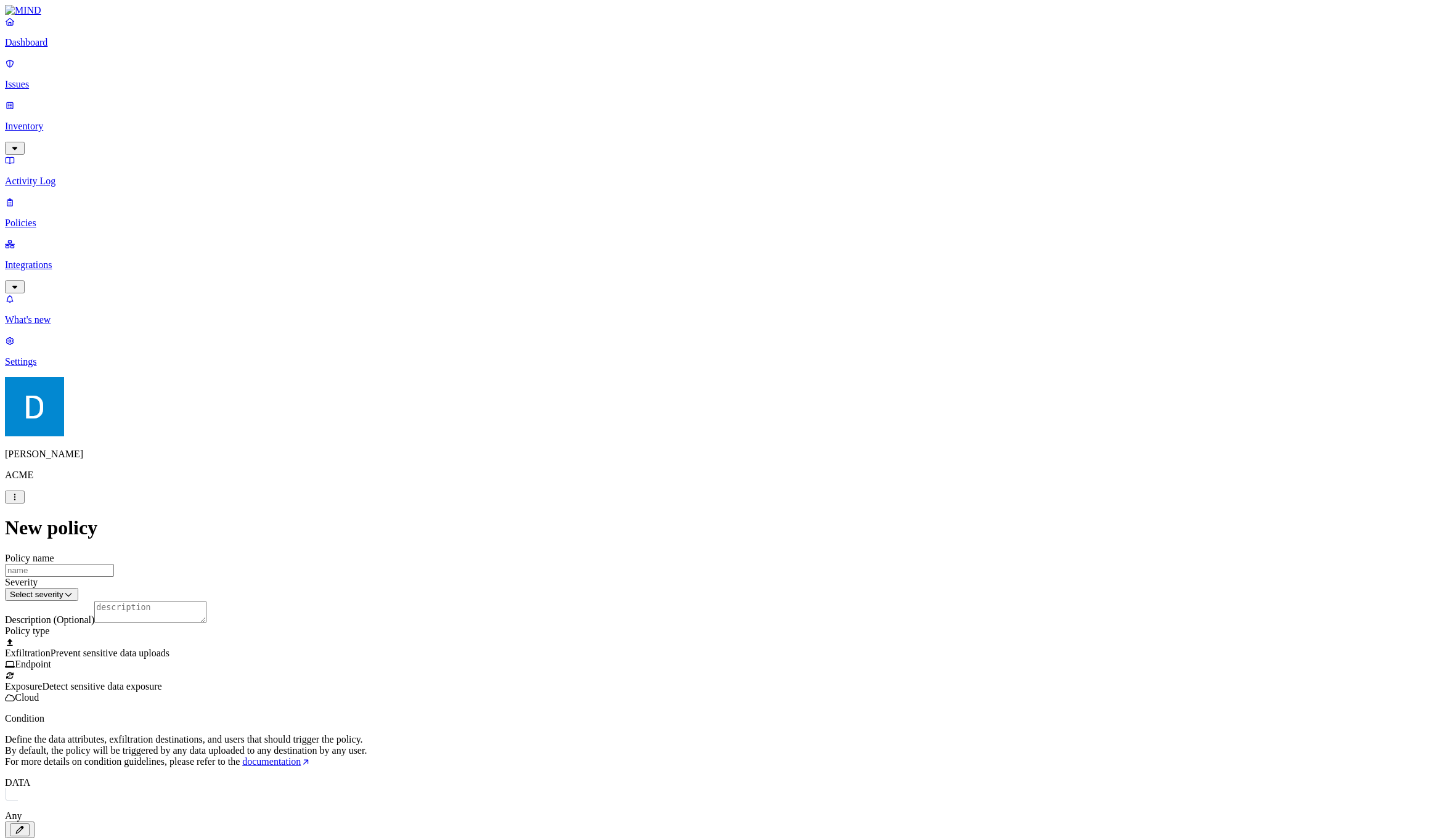
click at [681, 663] on label "Web Category" at bounding box center [663, 662] width 36 height 22
drag, startPoint x: 677, startPoint y: 621, endPoint x: 668, endPoint y: 626, distance: 10.3
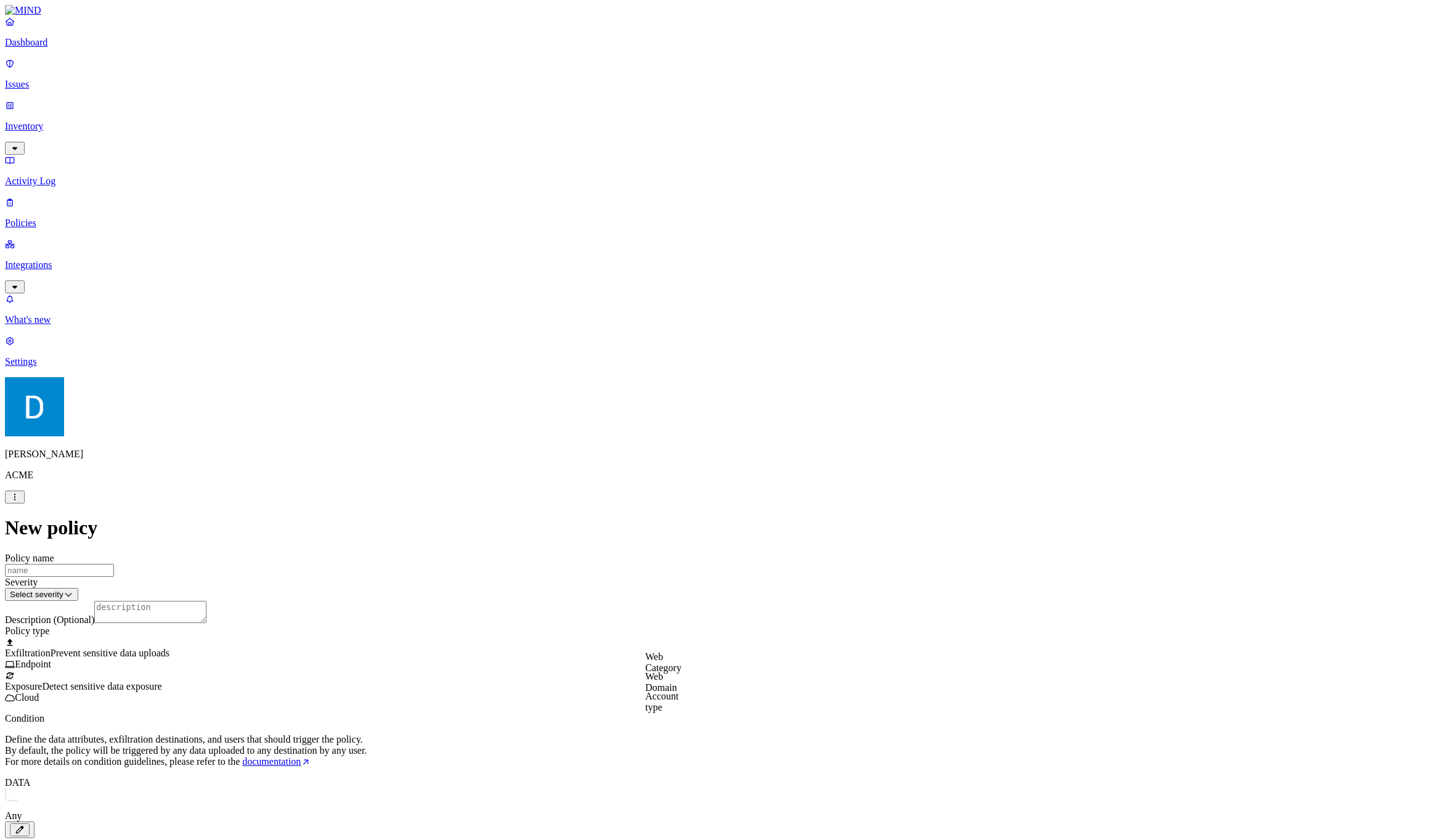
click at [666, 682] on label "Web Domain" at bounding box center [661, 682] width 32 height 22
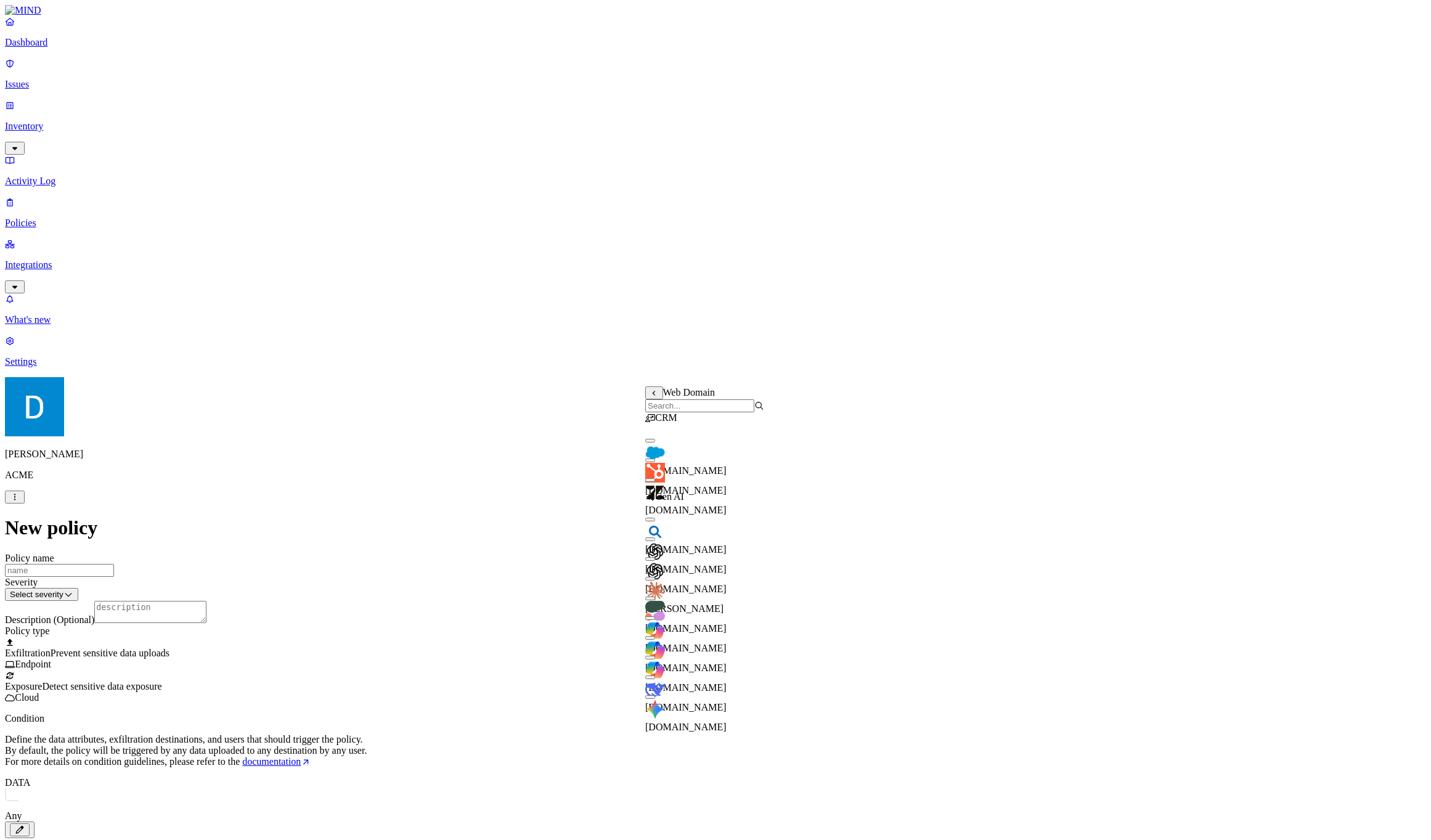
click at [750, 412] on input "search" at bounding box center [700, 406] width 109 height 13
type input "sale"
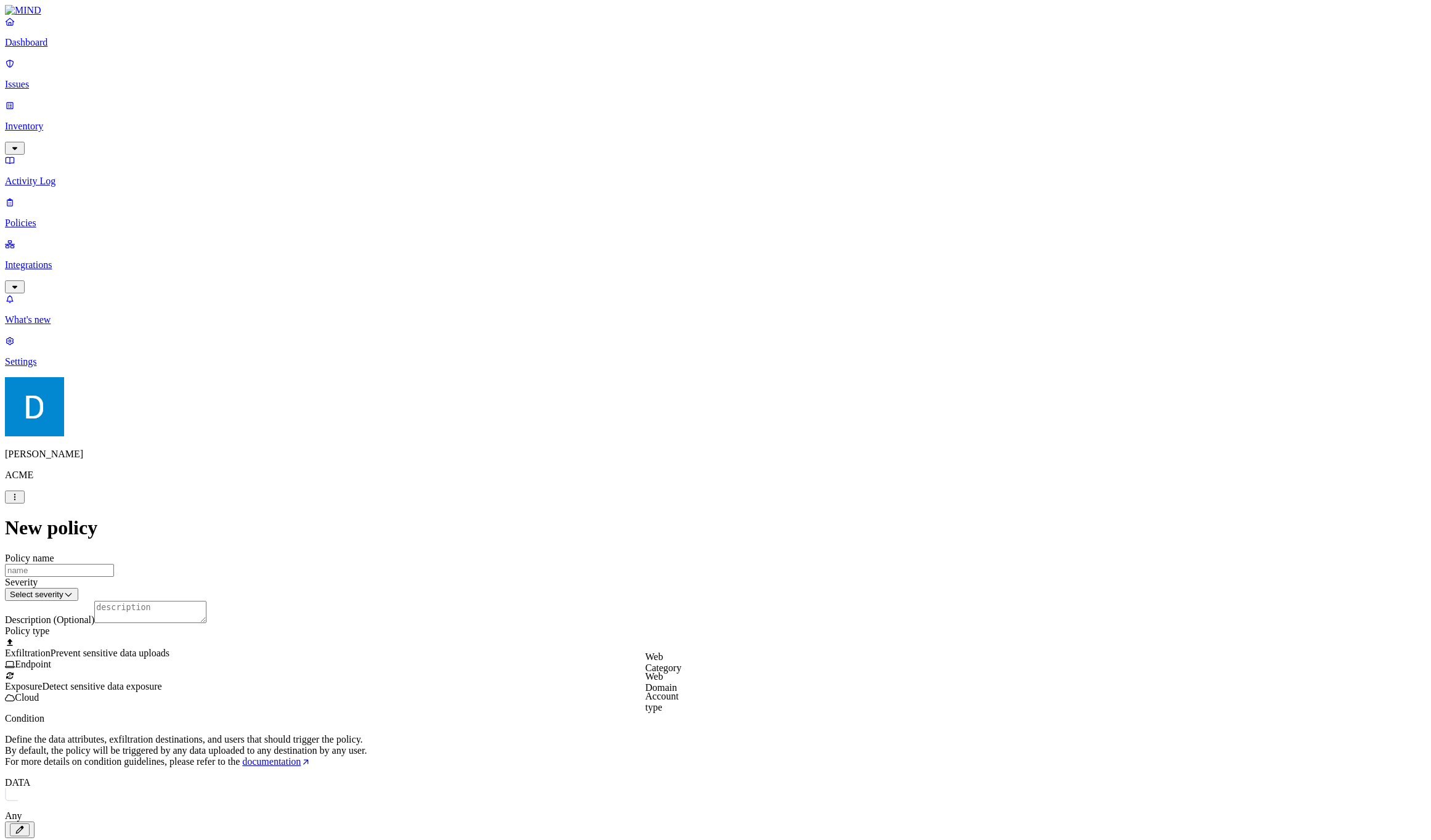
click at [66, 87] on div "Dashboard Issues Inventory Activity Log Policies Integrations" at bounding box center [715, 155] width 1421 height 278
click at [68, 84] on link "Issues" at bounding box center [715, 74] width 1421 height 32
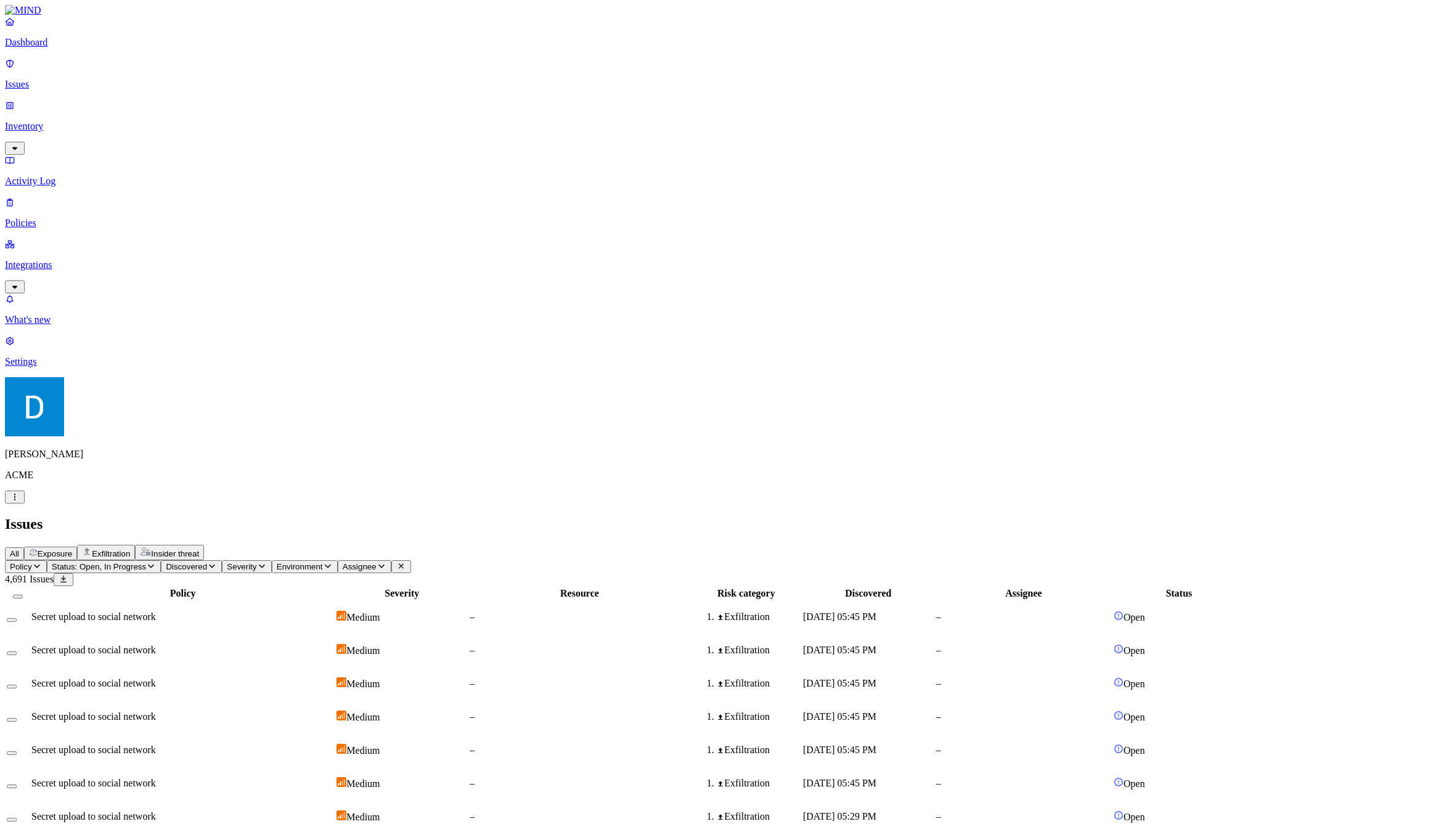
drag, startPoint x: 957, startPoint y: 18, endPoint x: 933, endPoint y: 19, distance: 24.0
click at [957, 516] on h2 "Issues" at bounding box center [715, 524] width 1421 height 17
click at [130, 546] on div "Exfiltration" at bounding box center [106, 552] width 48 height 12
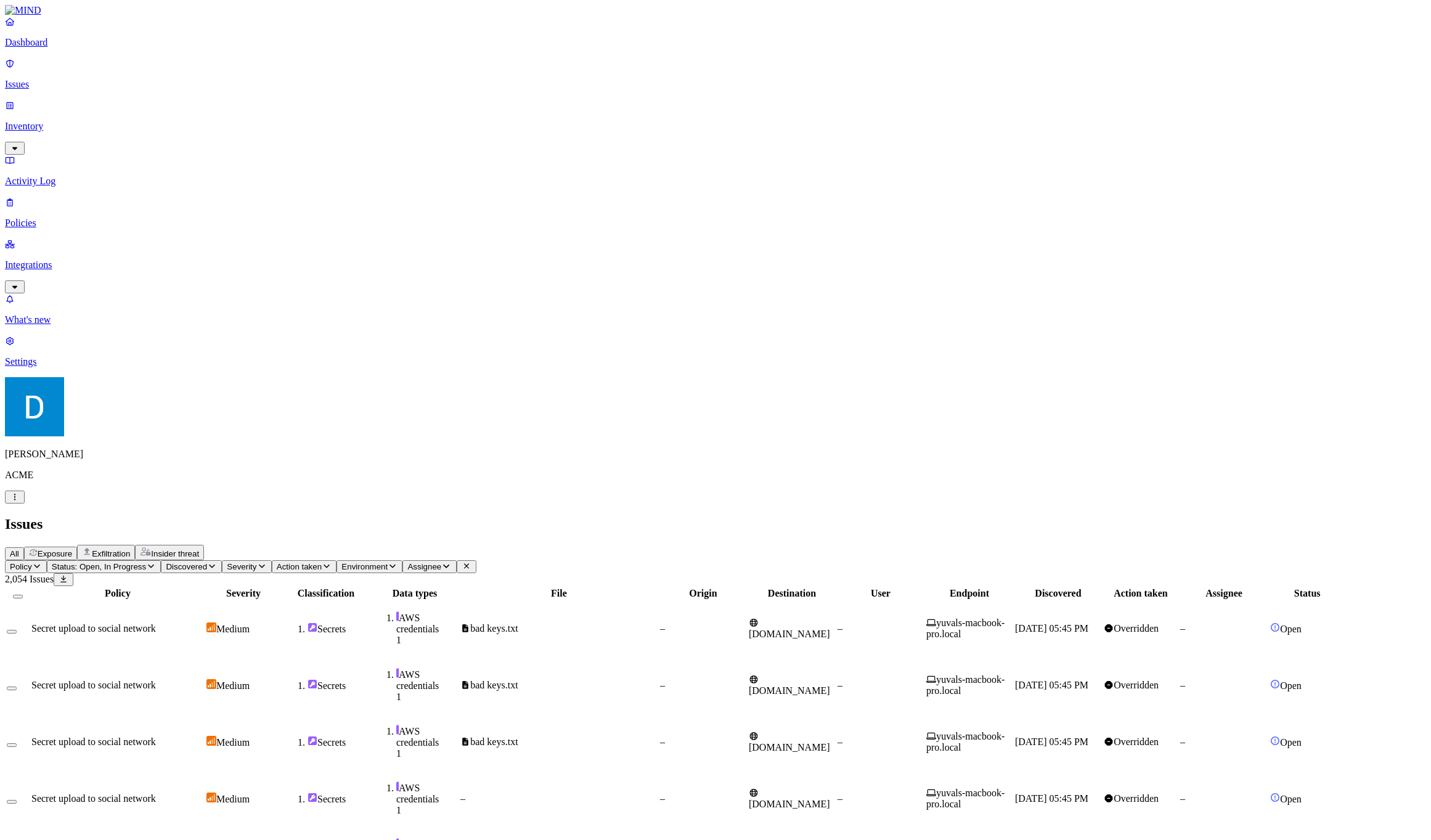
drag, startPoint x: 1097, startPoint y: 244, endPoint x: 1112, endPoint y: 250, distance: 16.2
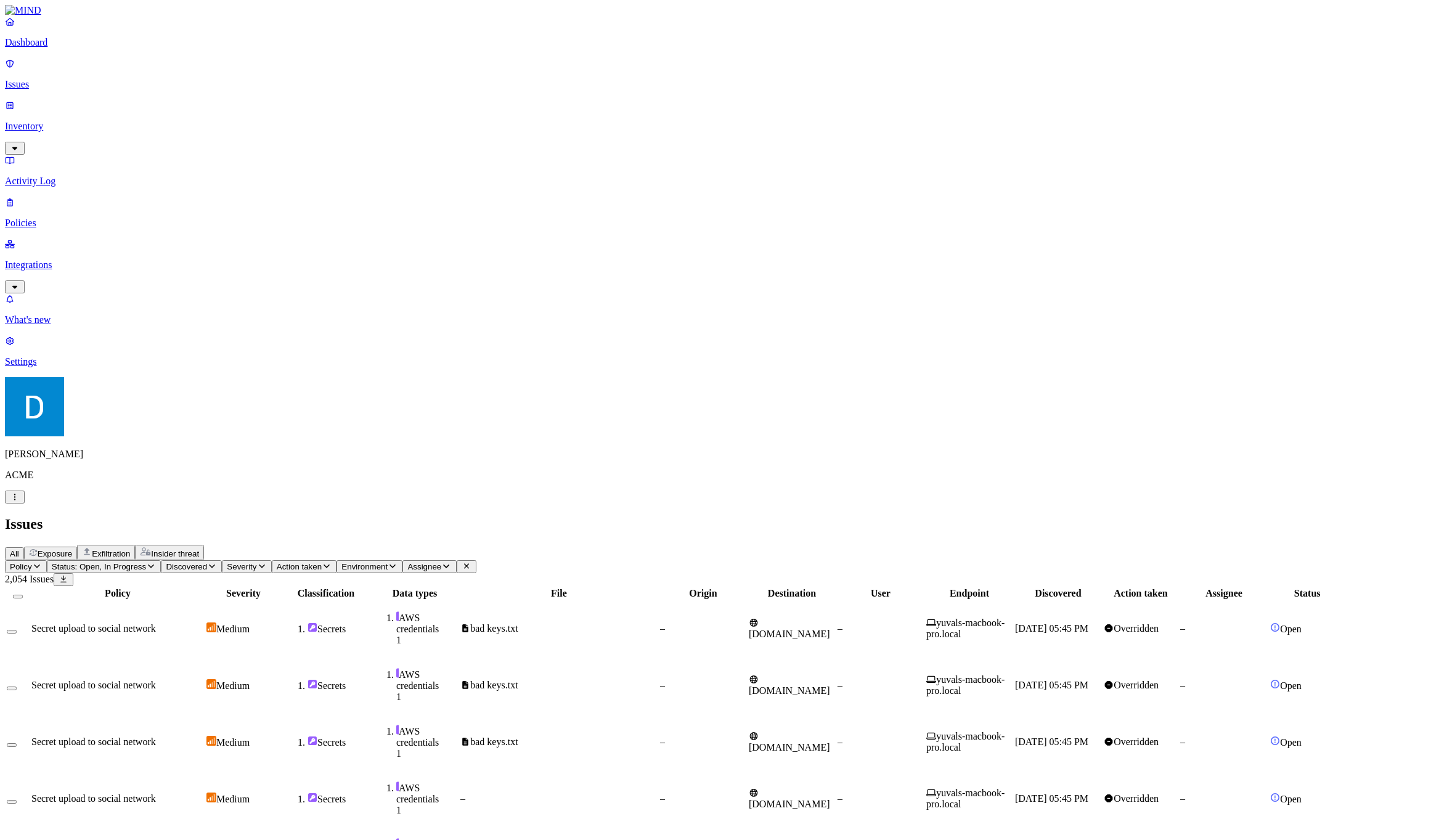
drag, startPoint x: 1112, startPoint y: 250, endPoint x: 1095, endPoint y: 238, distance: 20.8
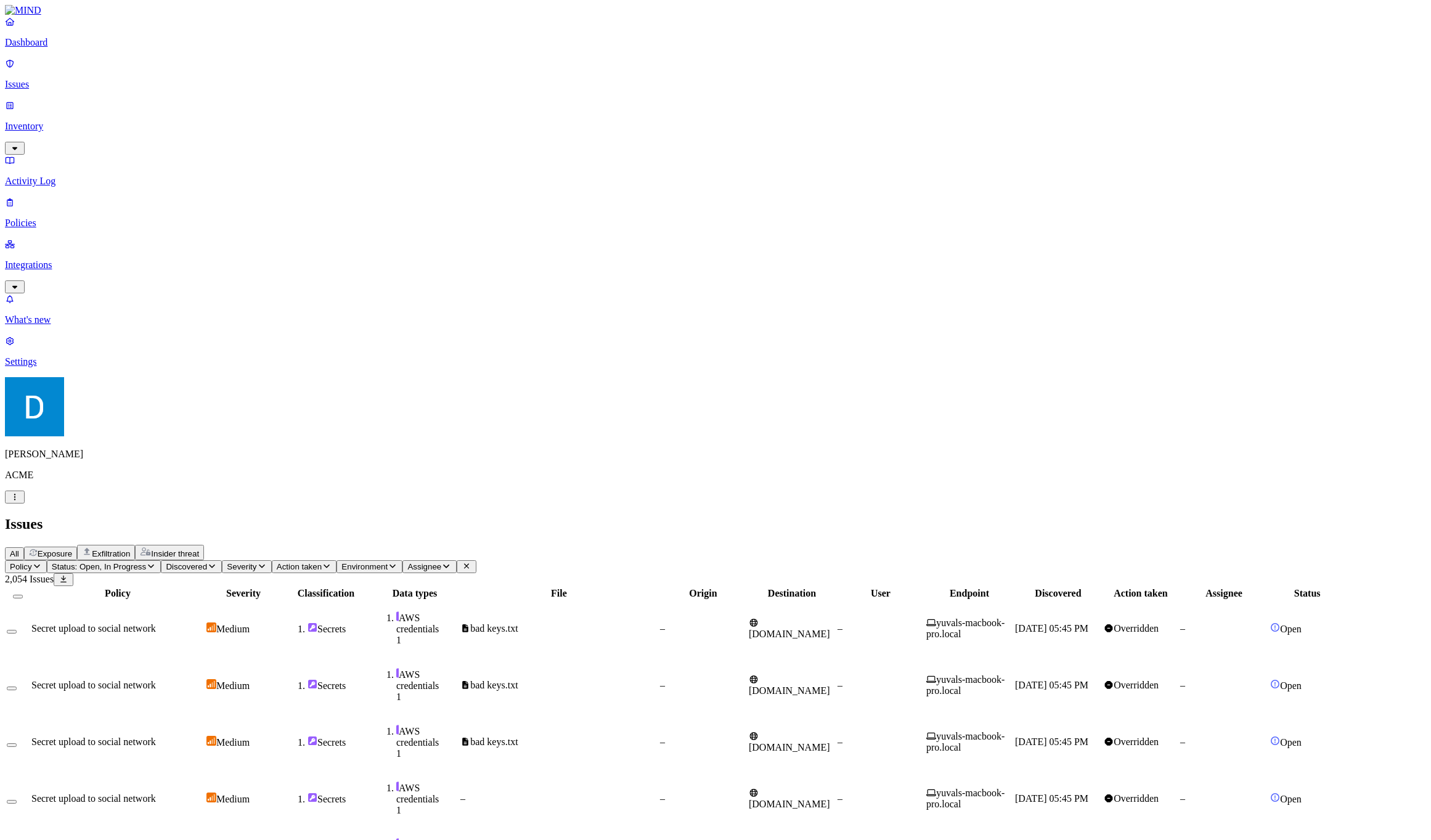
drag, startPoint x: 1097, startPoint y: 241, endPoint x: 1135, endPoint y: 258, distance: 41.6
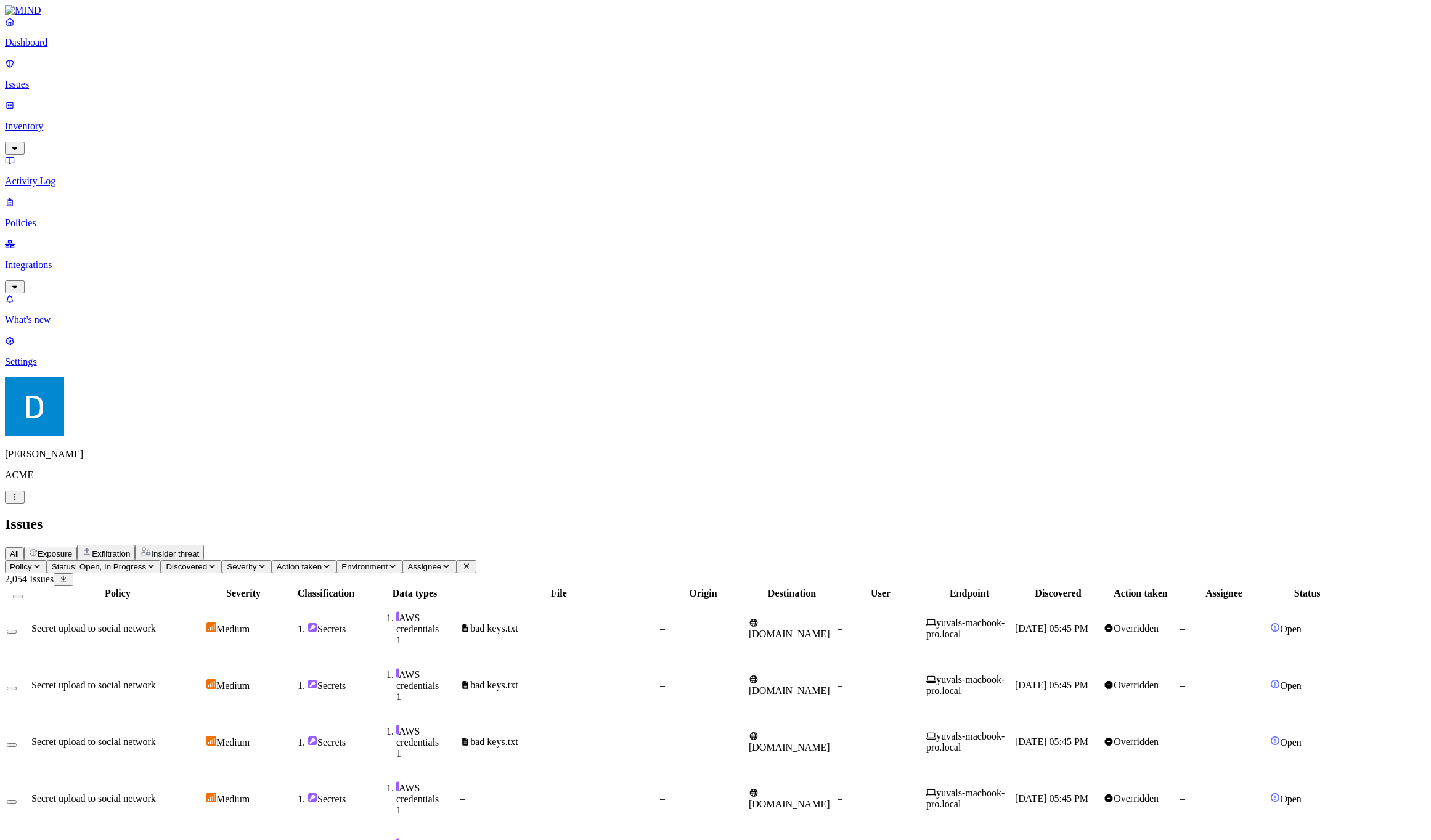
drag, startPoint x: 1127, startPoint y: 252, endPoint x: 1085, endPoint y: 241, distance: 43.4
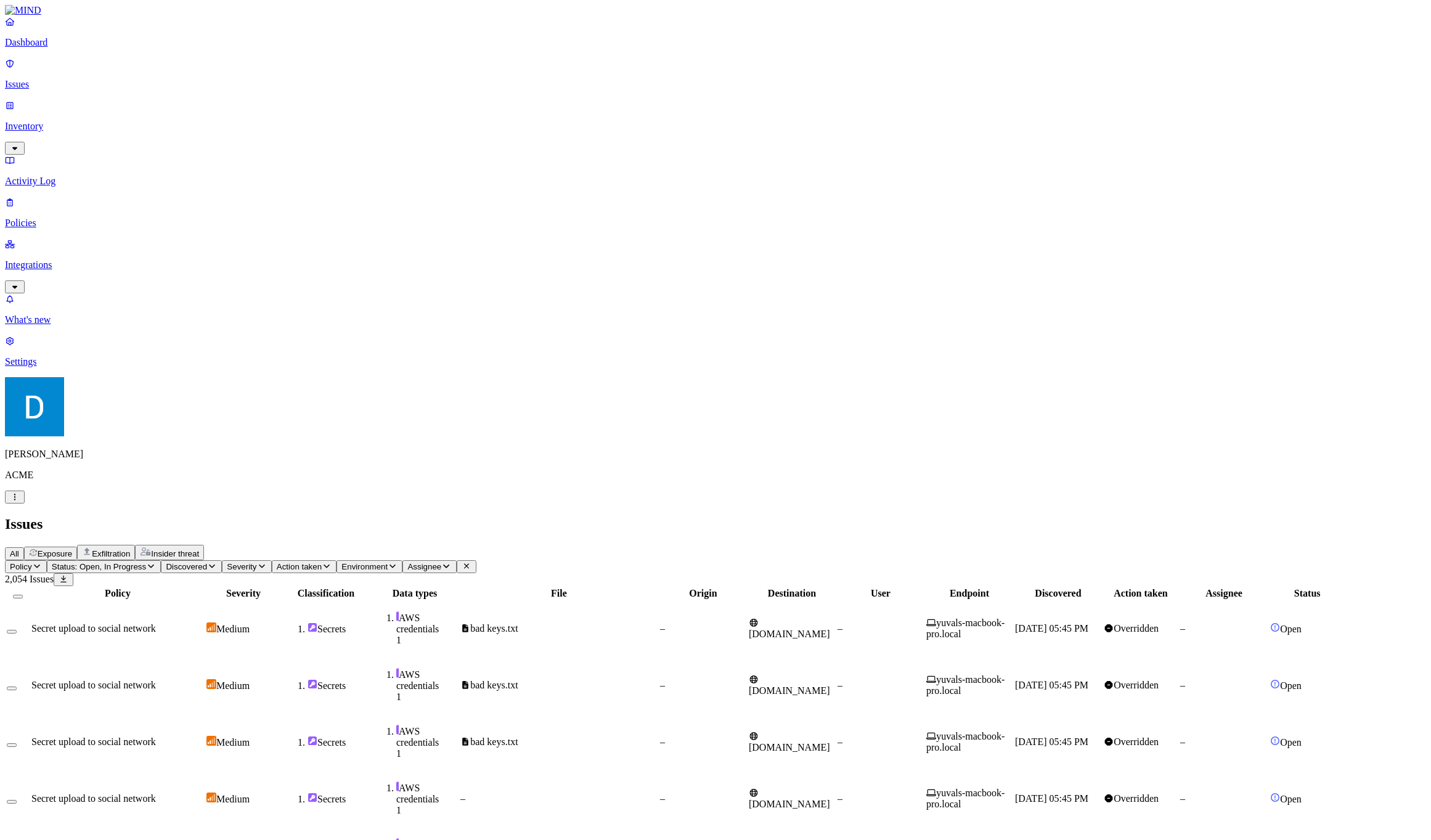
drag, startPoint x: 1085, startPoint y: 241, endPoint x: 1122, endPoint y: 256, distance: 39.9
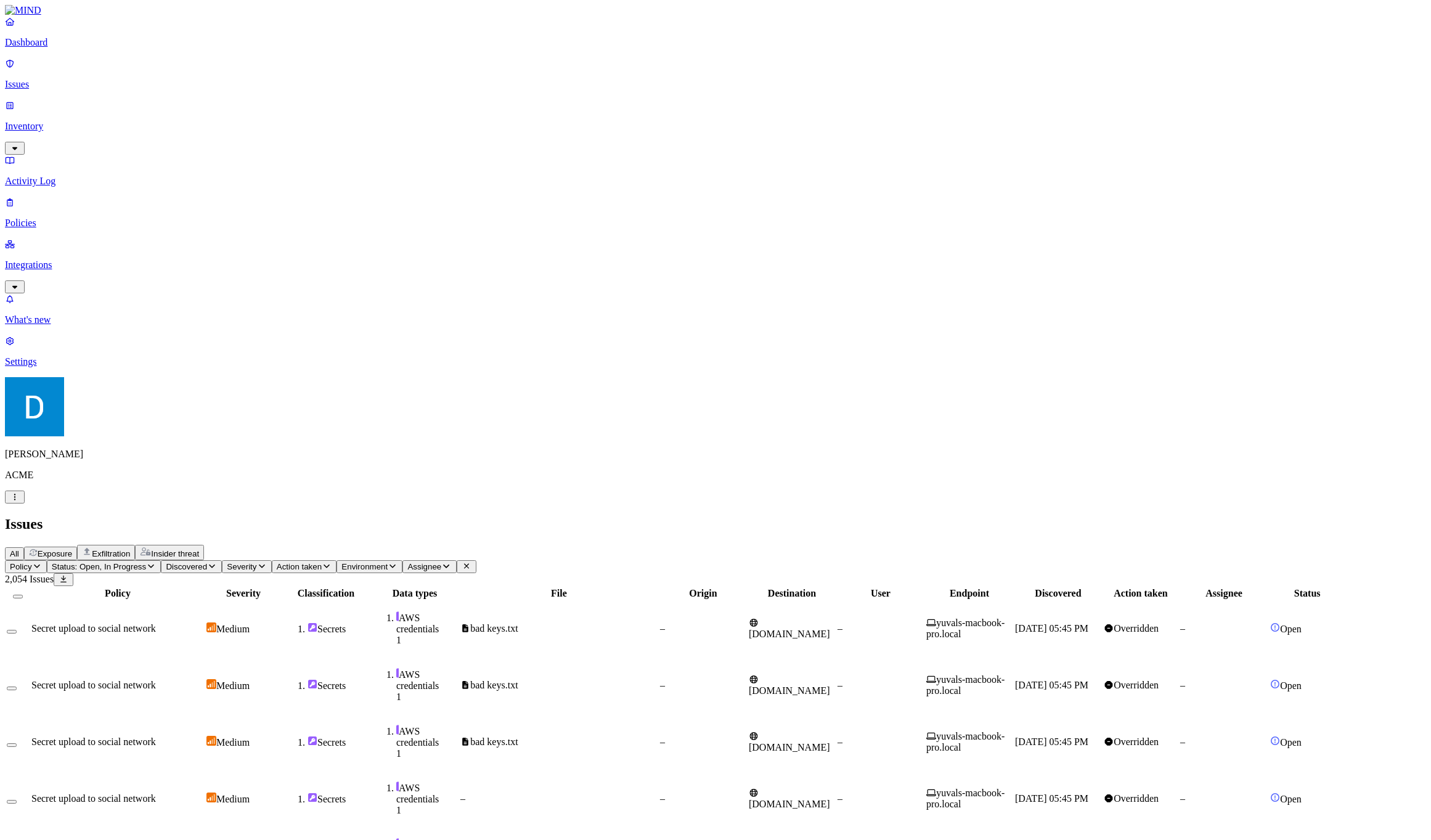
drag, startPoint x: 1118, startPoint y: 250, endPoint x: 1055, endPoint y: 233, distance: 65.3
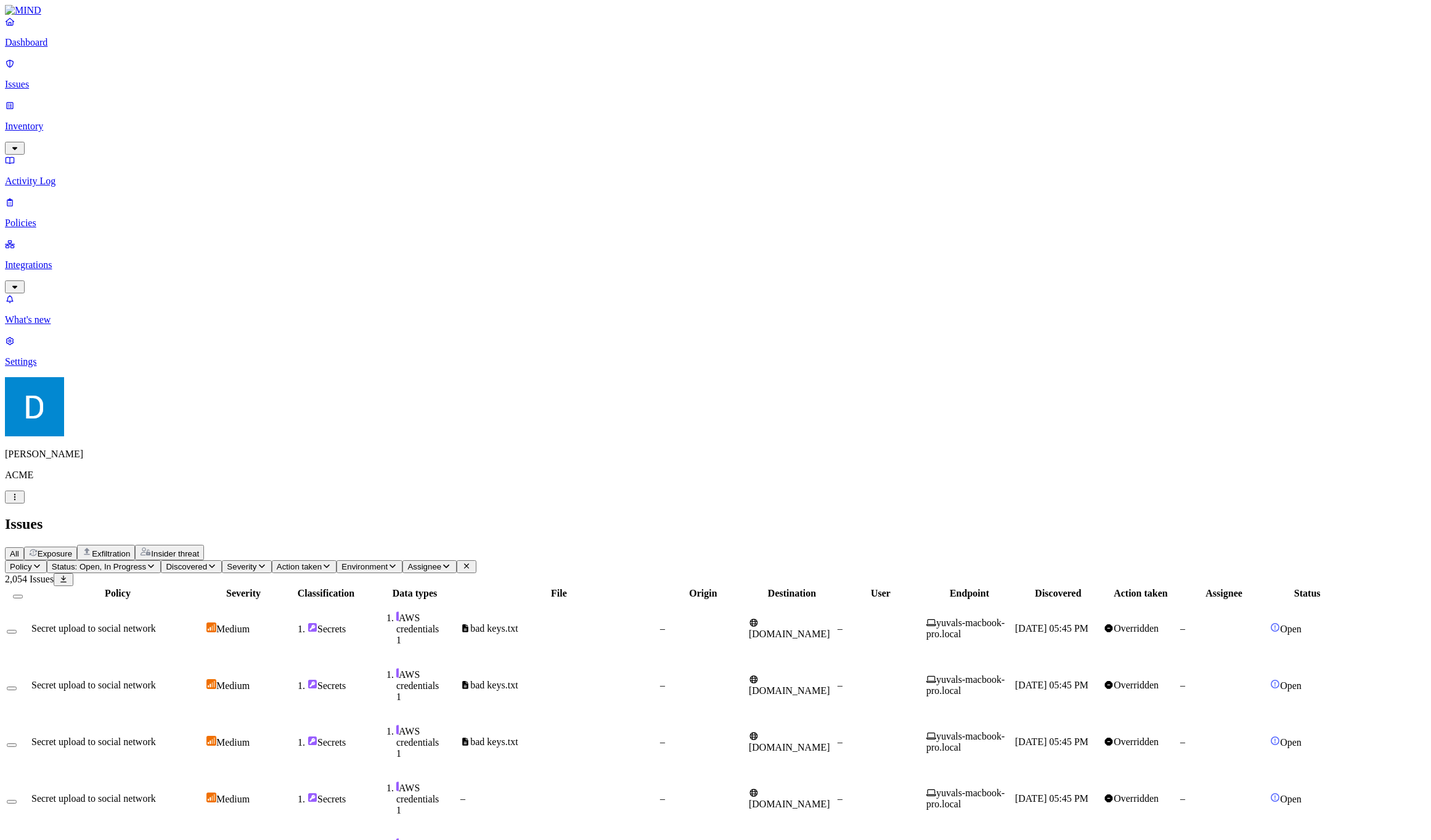
drag, startPoint x: 1278, startPoint y: 721, endPoint x: 1112, endPoint y: 637, distance: 186.0
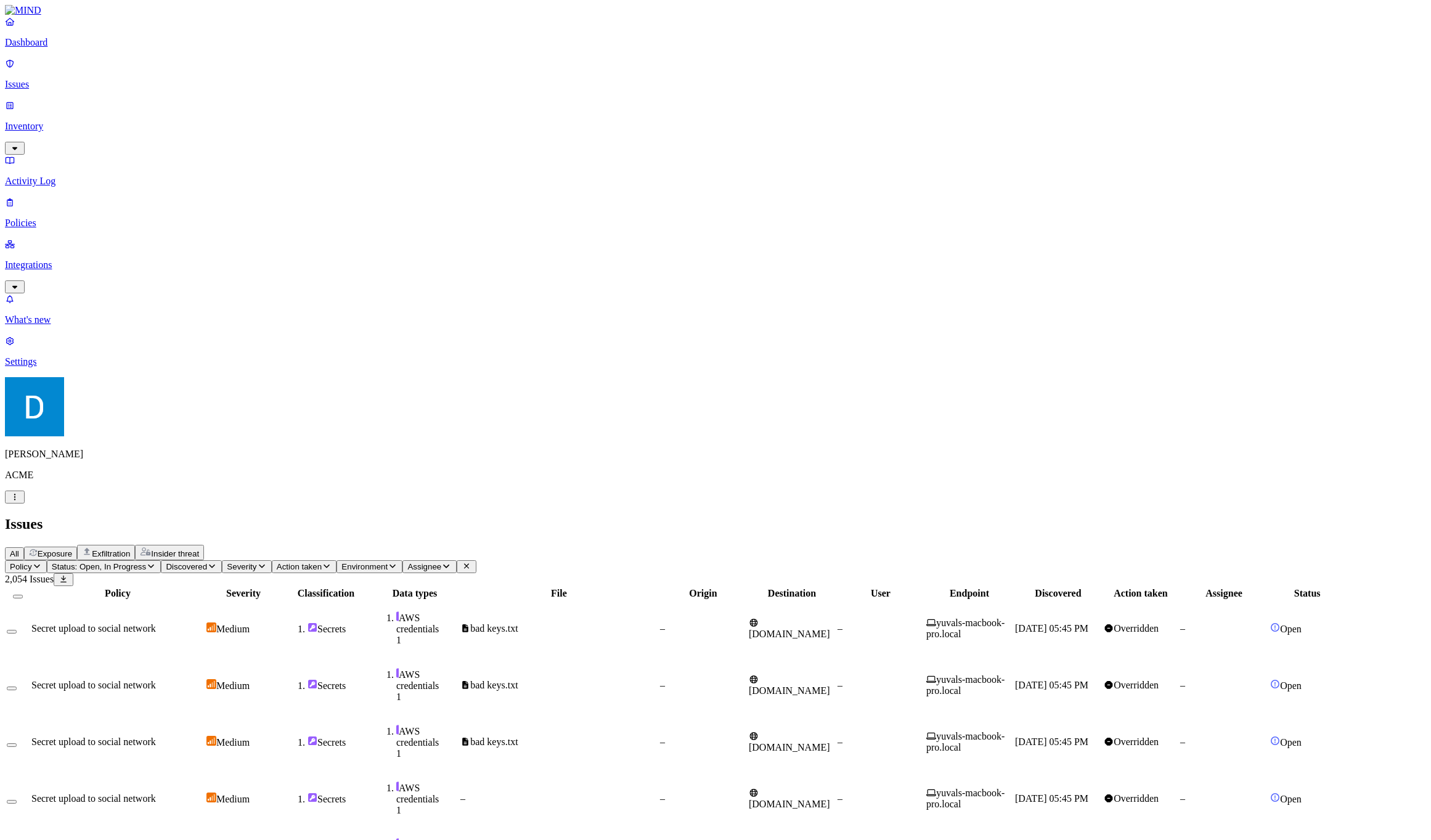
drag, startPoint x: 1112, startPoint y: 637, endPoint x: 1127, endPoint y: 608, distance: 32.6
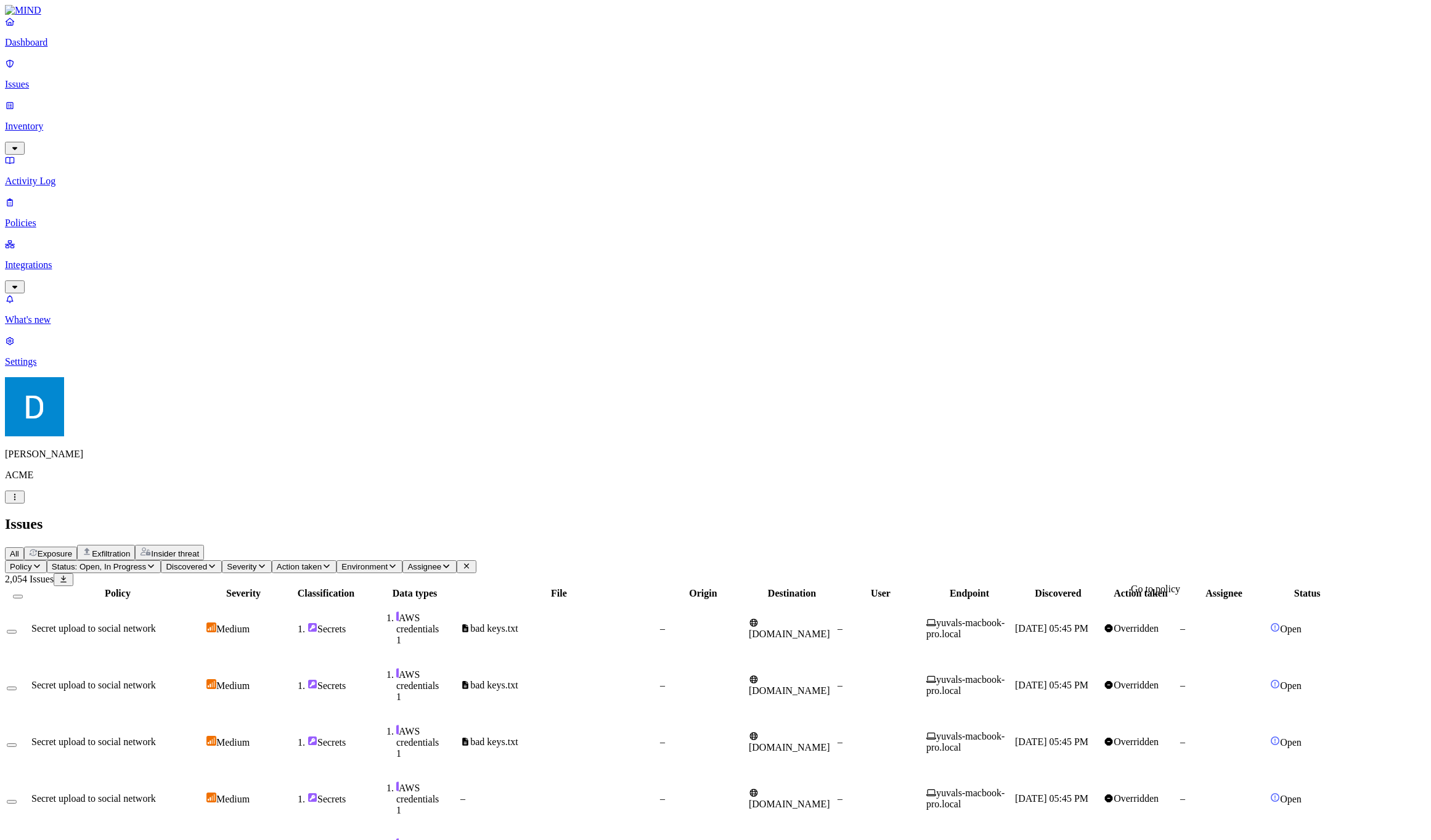
click at [638, 516] on div "Issues" at bounding box center [715, 524] width 1421 height 17
